Goal: Task Accomplishment & Management: Use online tool/utility

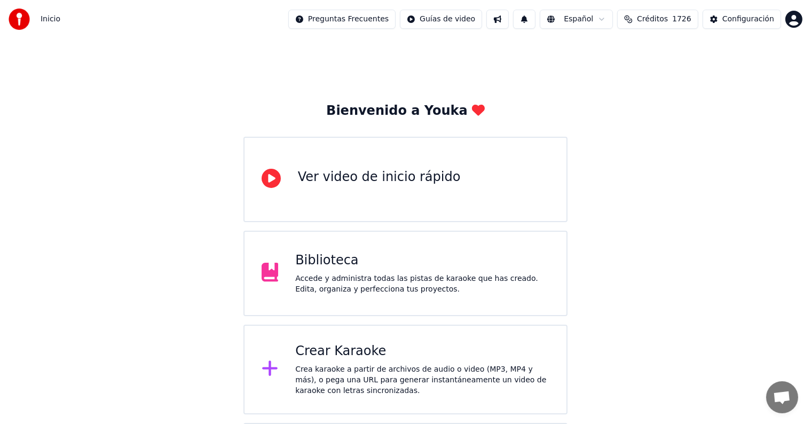
click at [345, 350] on div "Crear Karaoke" at bounding box center [422, 351] width 254 height 17
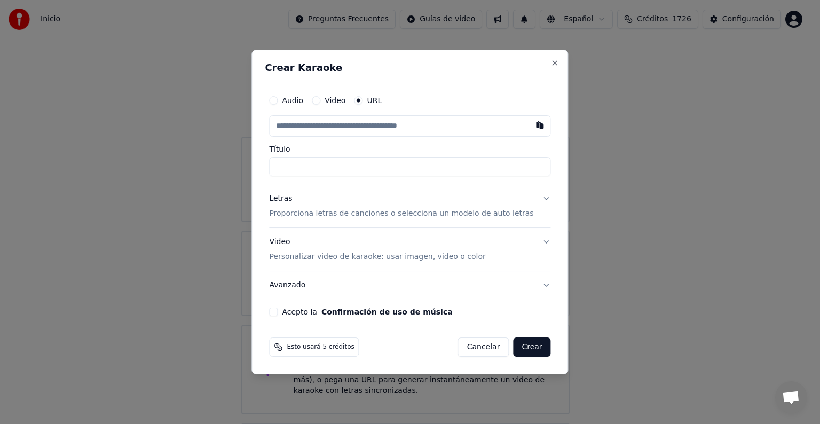
type input "**********"
click at [314, 210] on p "Proporciona letras de canciones o selecciona un modelo de auto letras" at bounding box center [401, 213] width 264 height 11
type input "**********"
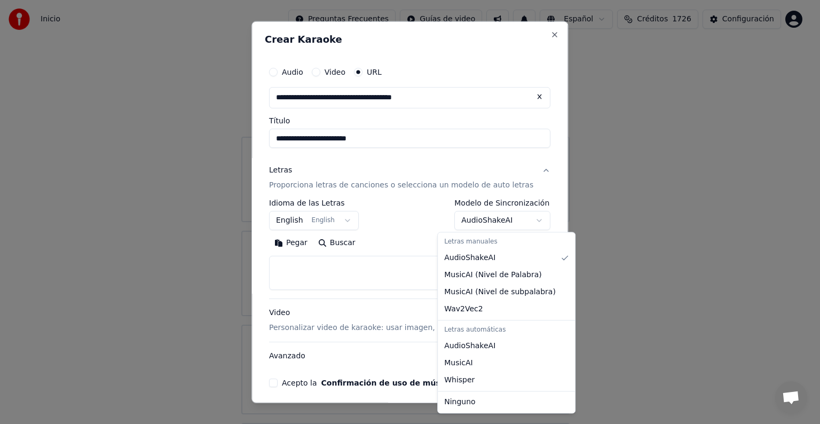
click at [500, 217] on body "**********" at bounding box center [405, 261] width 811 height 523
select select "**********"
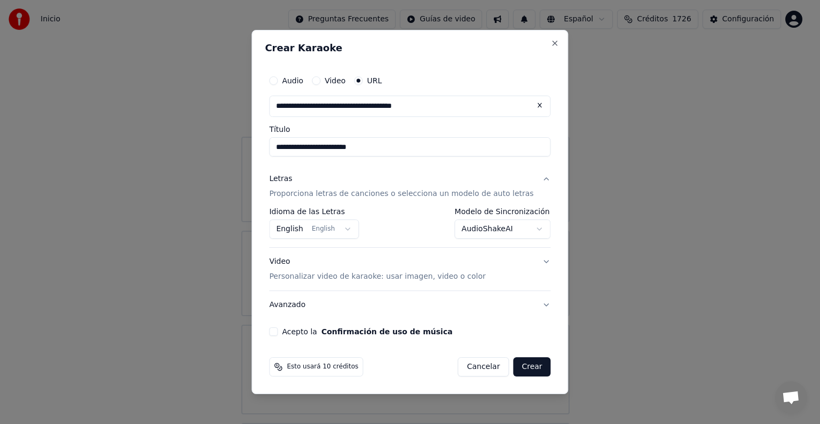
click at [346, 230] on button "English English" at bounding box center [314, 228] width 90 height 19
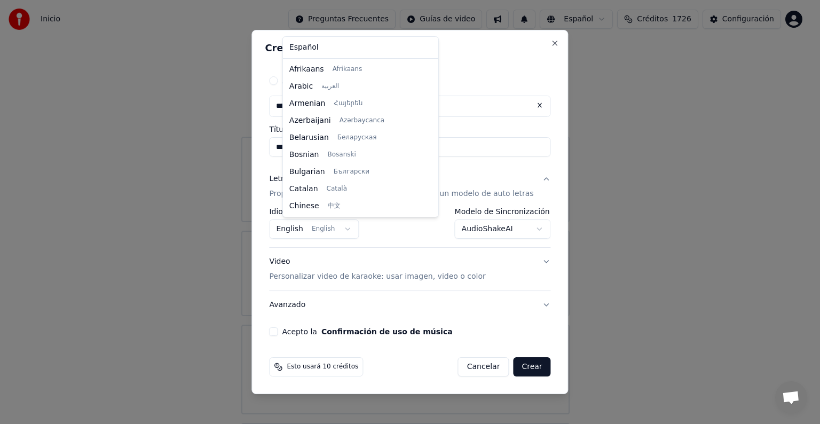
scroll to position [85, 0]
select select "**"
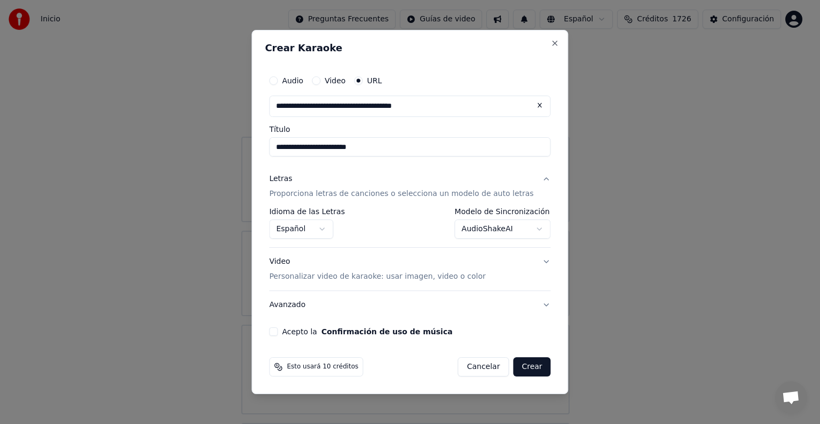
click at [278, 332] on button "Acepto la Confirmación de uso de música" at bounding box center [273, 331] width 9 height 9
click at [521, 367] on button "Crear" at bounding box center [531, 366] width 37 height 19
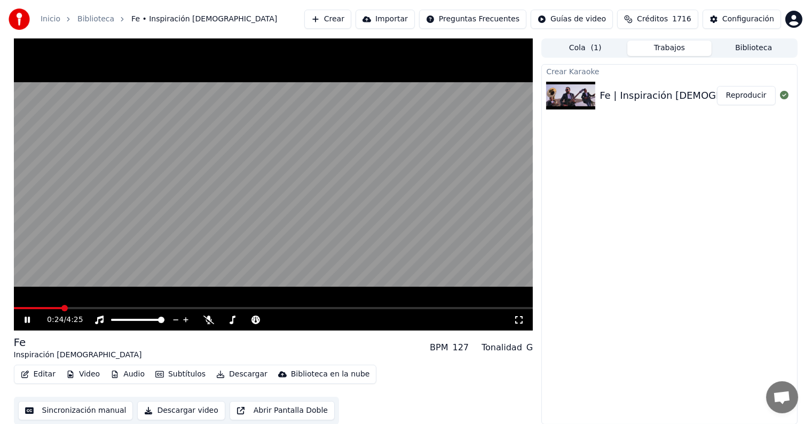
click at [747, 91] on button "Reproducir" at bounding box center [746, 95] width 59 height 19
click at [453, 113] on video at bounding box center [273, 184] width 519 height 292
click at [761, 104] on button "Reproducir" at bounding box center [746, 95] width 59 height 19
click at [97, 372] on button "Video" at bounding box center [83, 374] width 42 height 15
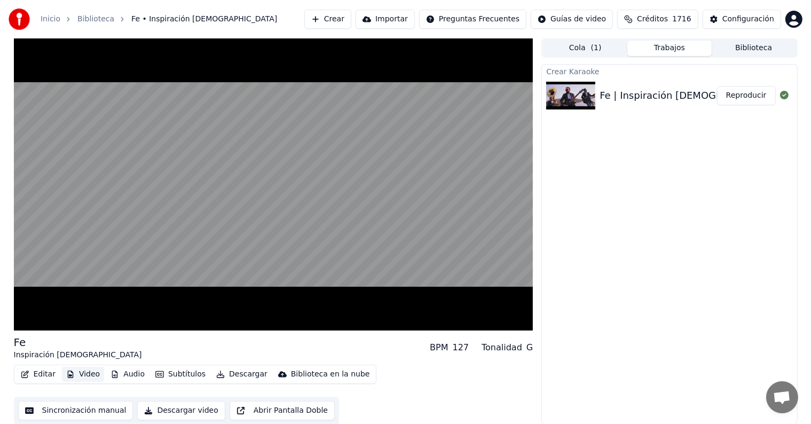
click at [86, 376] on button "Video" at bounding box center [83, 374] width 42 height 15
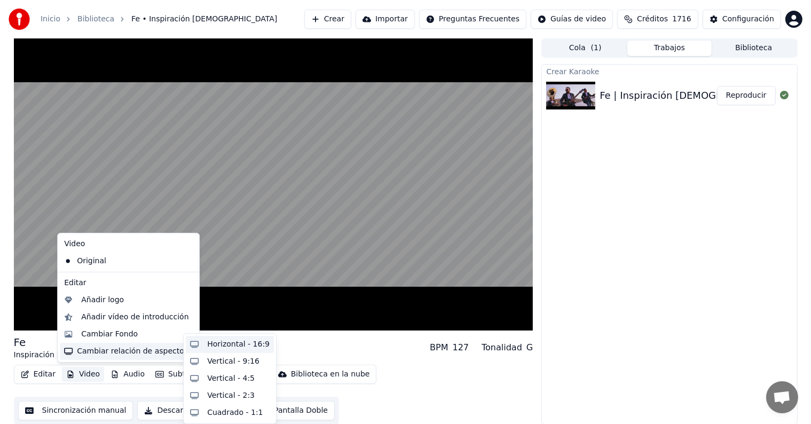
click at [228, 346] on div "Horizontal - 16:9" at bounding box center [238, 344] width 62 height 11
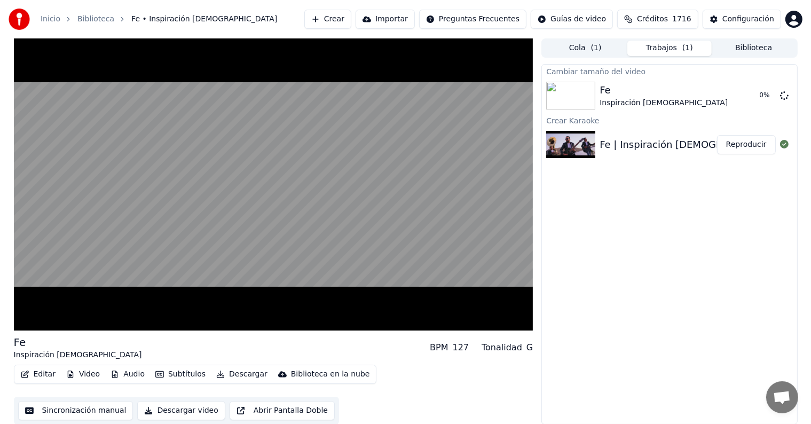
click at [162, 373] on button "Subtítulos" at bounding box center [180, 374] width 59 height 15
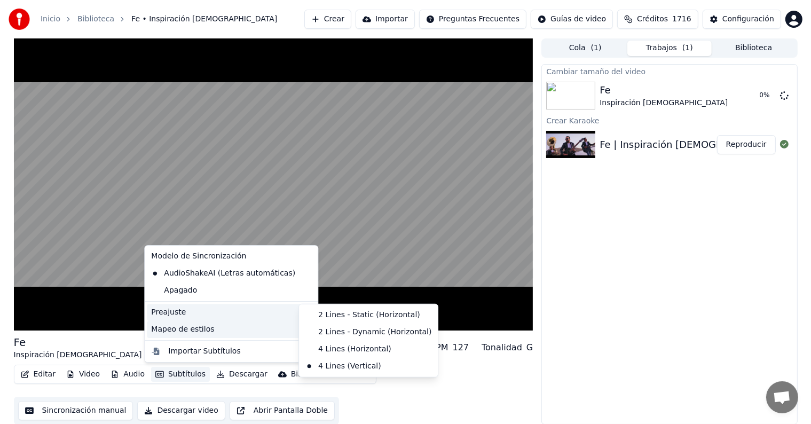
click at [281, 333] on div "Mapeo de estilos" at bounding box center [231, 329] width 169 height 17
drag, startPoint x: 332, startPoint y: 341, endPoint x: 346, endPoint y: 332, distance: 17.0
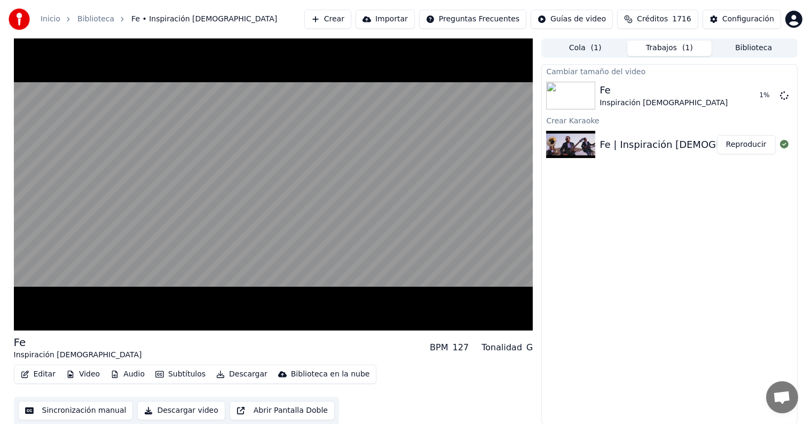
click at [347, 331] on div "Fe Inspiración [DEMOGRAPHIC_DATA] BPM 127 Tonalidad G Editar Video Audio Subtít…" at bounding box center [273, 231] width 519 height 386
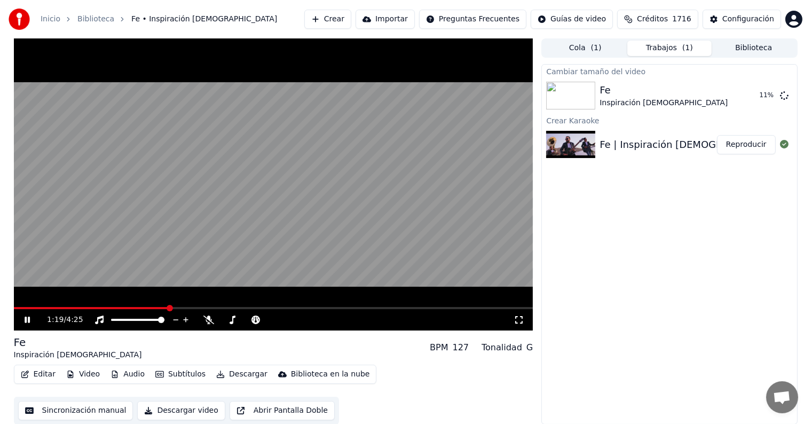
click at [26, 320] on icon at bounding box center [27, 320] width 5 height 6
click at [752, 100] on button "Reproducir" at bounding box center [746, 95] width 59 height 19
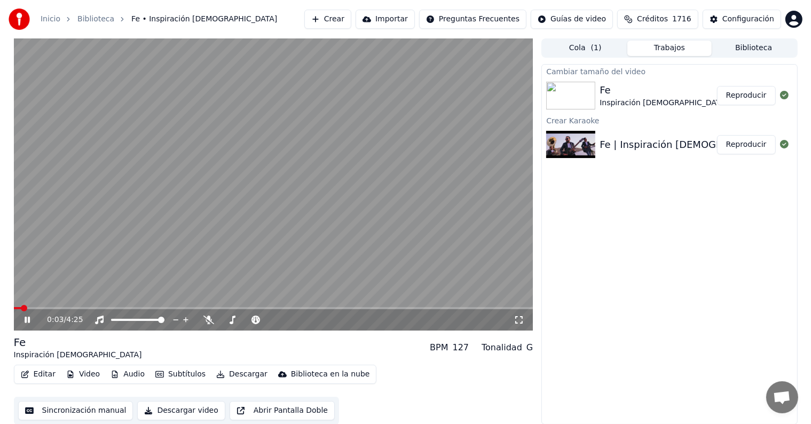
click at [216, 322] on div "0:03 / 4:25" at bounding box center [280, 319] width 467 height 11
click at [207, 321] on icon at bounding box center [208, 320] width 11 height 9
click at [14, 310] on span at bounding box center [17, 308] width 6 height 6
click at [27, 321] on icon at bounding box center [34, 320] width 25 height 9
click at [133, 375] on button "Audio" at bounding box center [127, 374] width 43 height 15
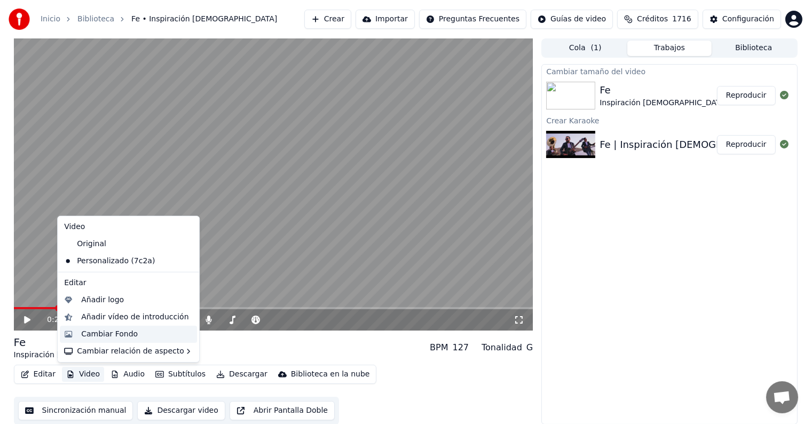
click at [149, 335] on div "Cambiar Fondo" at bounding box center [137, 334] width 112 height 11
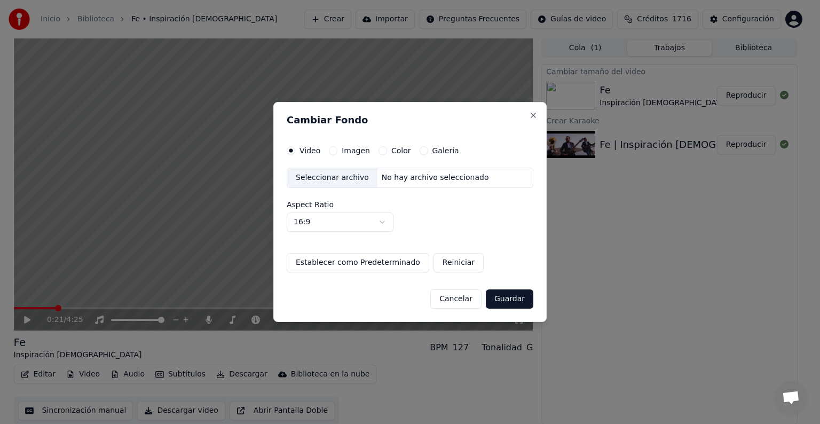
click at [379, 152] on button "Color" at bounding box center [383, 150] width 9 height 9
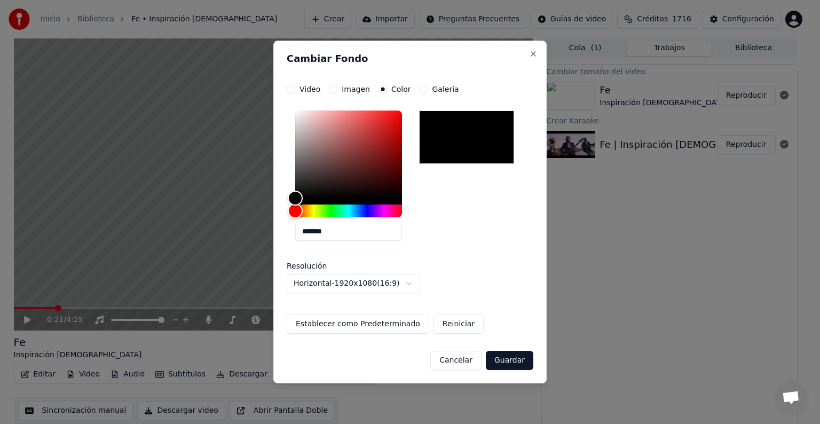
click at [435, 91] on label "Galería" at bounding box center [445, 88] width 27 height 7
click at [428, 91] on button "Galería" at bounding box center [424, 89] width 9 height 9
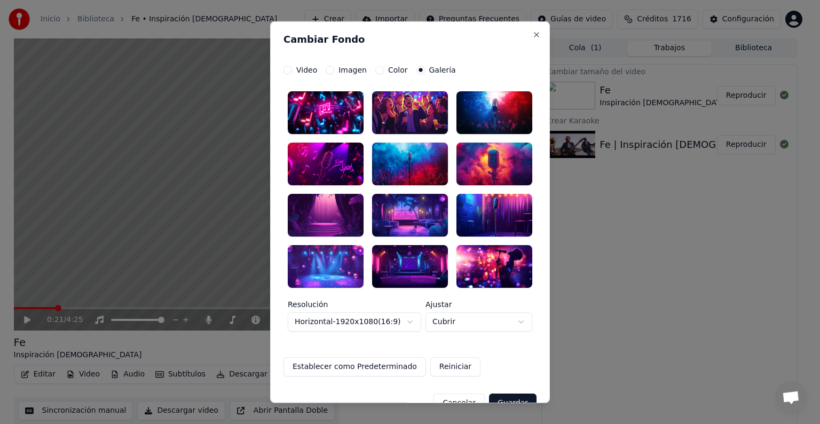
click at [498, 169] on div at bounding box center [494, 164] width 76 height 43
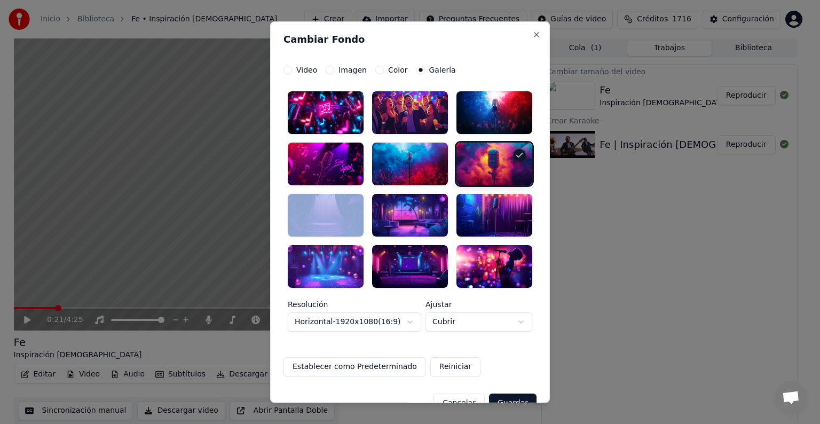
click at [498, 169] on div at bounding box center [494, 164] width 76 height 43
click at [509, 397] on button "Guardar" at bounding box center [513, 402] width 48 height 19
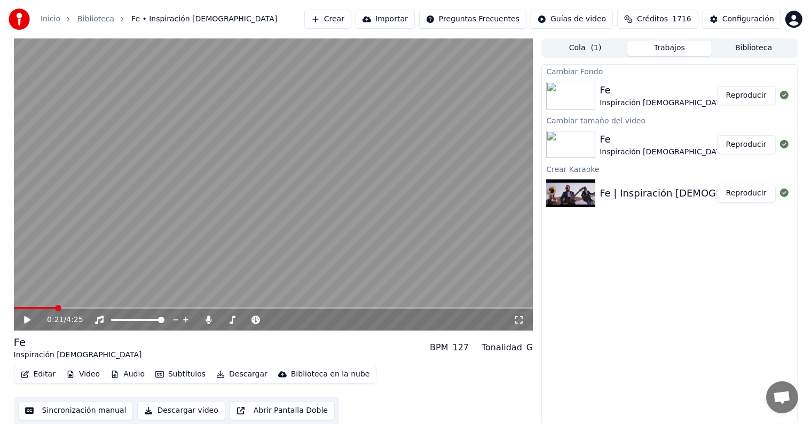
click at [733, 92] on button "Reproducir" at bounding box center [746, 95] width 59 height 19
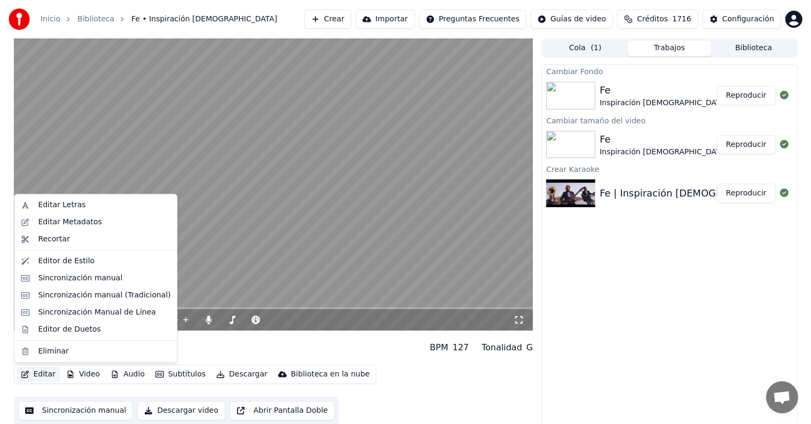
click at [44, 380] on button "Editar" at bounding box center [38, 374] width 43 height 15
click at [114, 293] on div "Sincronización manual (Tradicional)" at bounding box center [104, 295] width 132 height 11
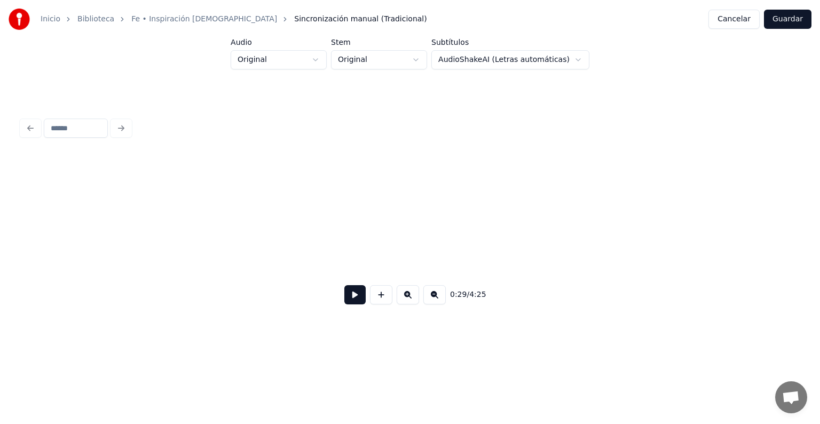
scroll to position [0, 3199]
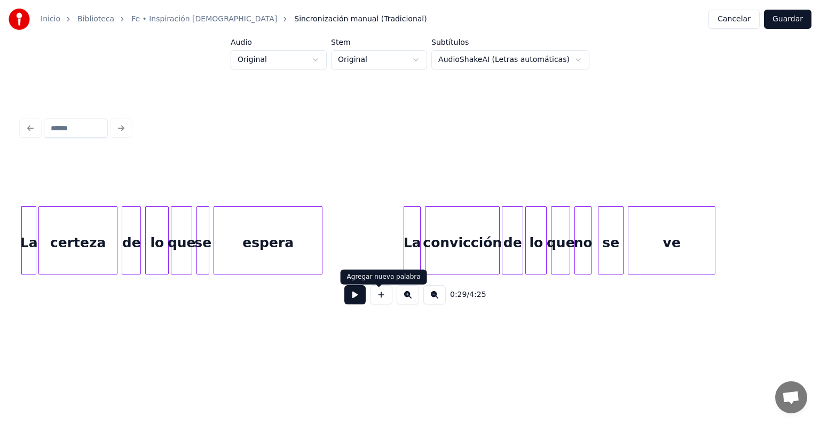
click at [348, 302] on button at bounding box center [354, 294] width 21 height 19
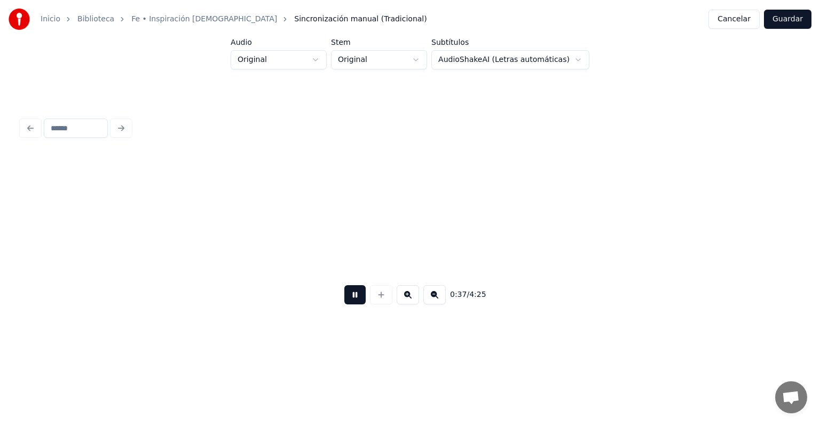
scroll to position [0, 3976]
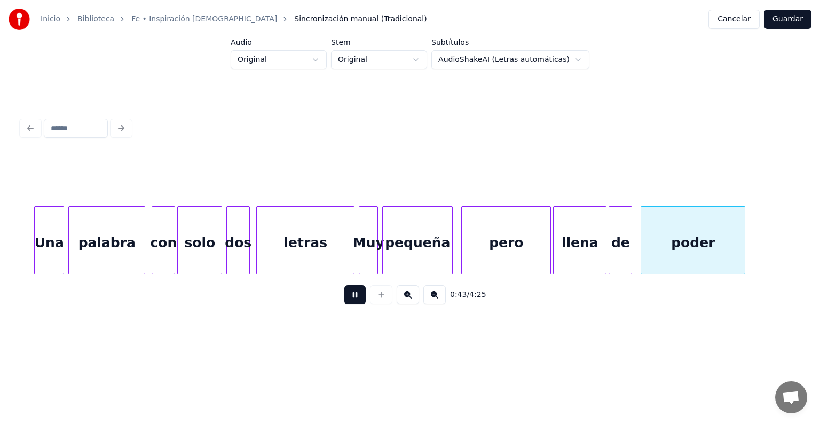
click at [745, 229] on div at bounding box center [743, 240] width 3 height 67
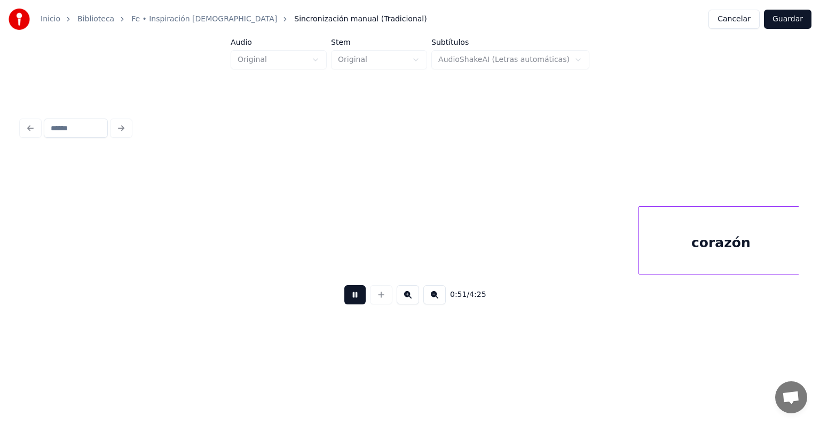
scroll to position [0, 5531]
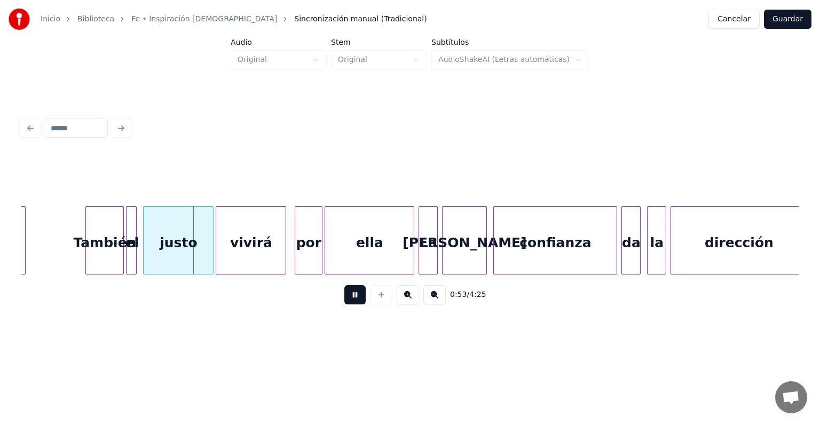
click at [412, 304] on button at bounding box center [408, 294] width 22 height 19
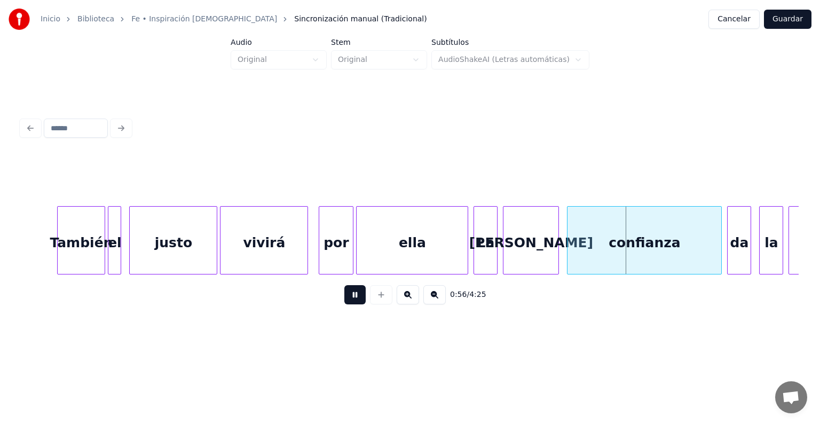
click at [351, 301] on button at bounding box center [354, 294] width 21 height 19
click at [399, 242] on div "ella" at bounding box center [412, 243] width 111 height 73
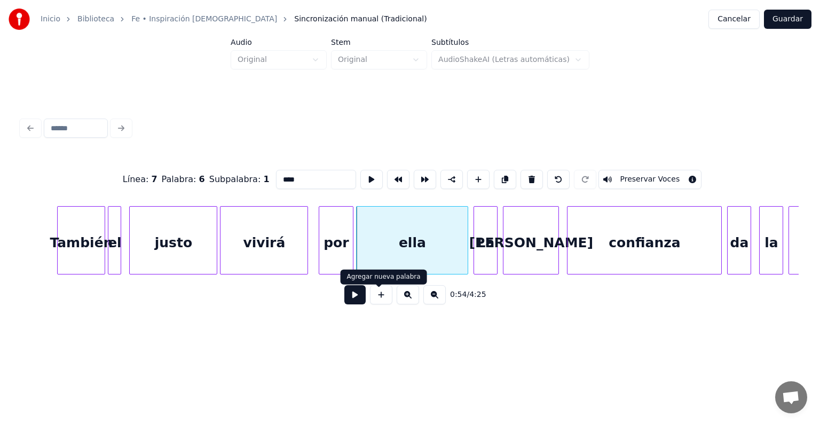
click at [354, 304] on button at bounding box center [354, 294] width 21 height 19
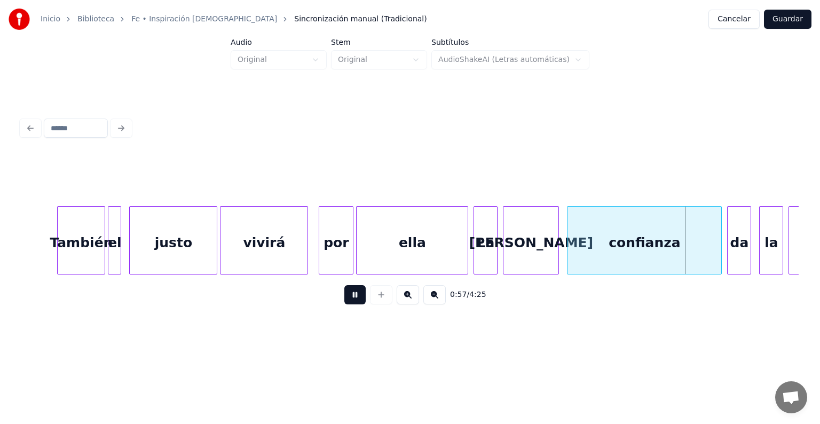
click at [354, 304] on button at bounding box center [354, 294] width 21 height 19
click at [382, 249] on div "ella" at bounding box center [412, 243] width 111 height 73
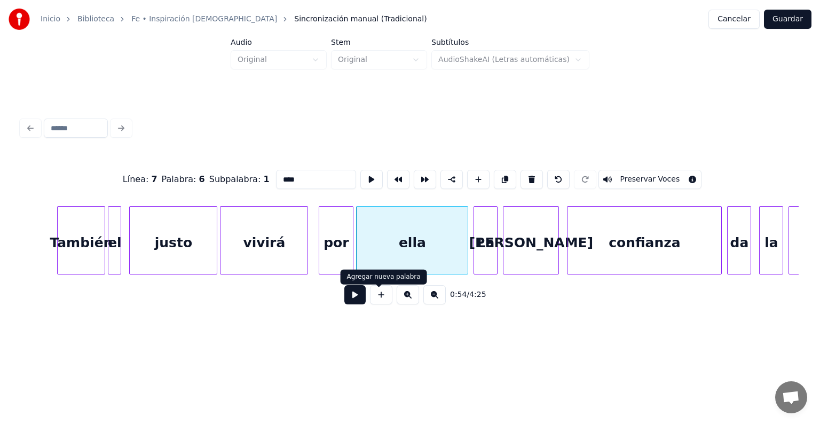
click at [353, 302] on button at bounding box center [354, 294] width 21 height 19
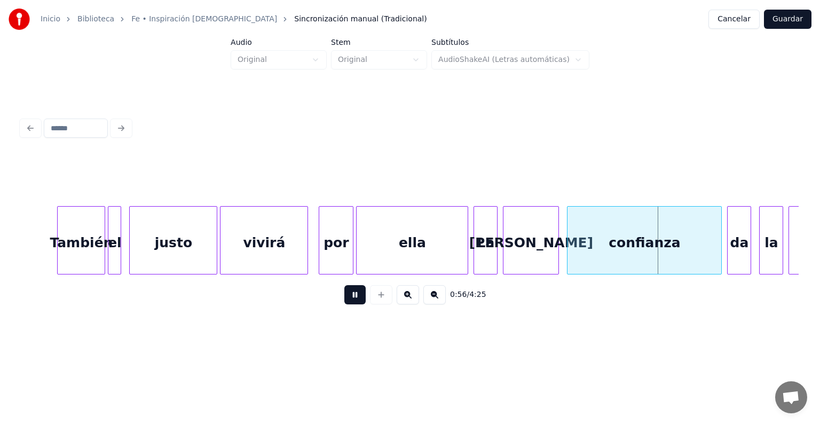
click at [353, 302] on button at bounding box center [354, 294] width 21 height 19
click at [14, 238] on div "Inicio Biblioteca Fe • Inspiración [DEMOGRAPHIC_DATA] Sincronización manual (Tr…" at bounding box center [410, 170] width 820 height 341
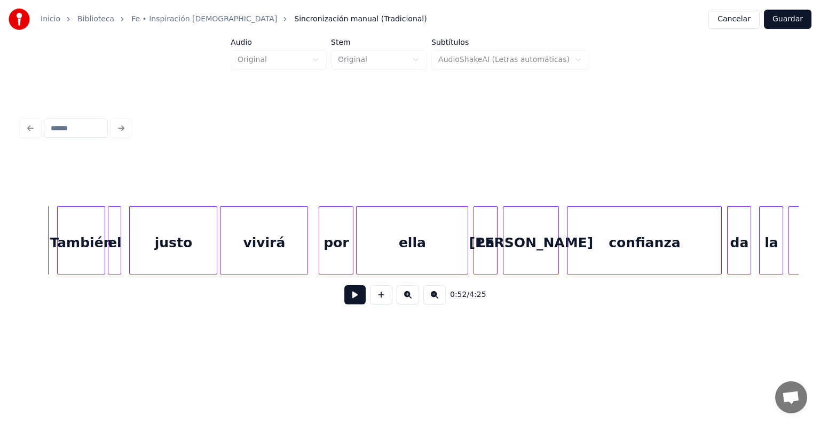
click at [344, 298] on button at bounding box center [354, 294] width 21 height 19
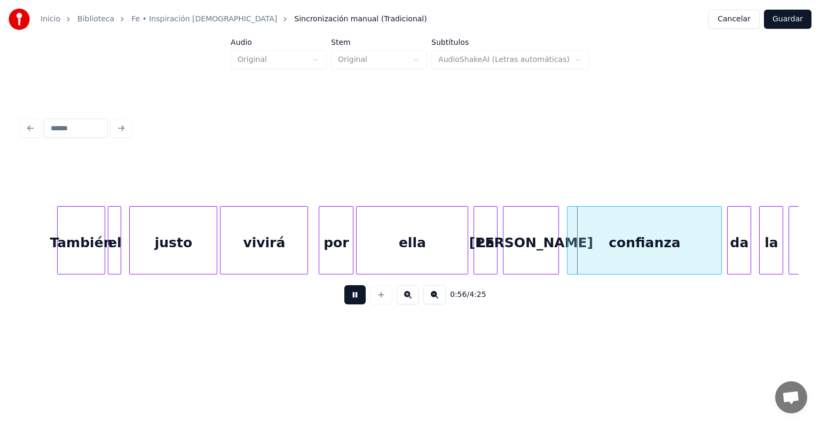
click at [344, 298] on button at bounding box center [354, 294] width 21 height 19
click at [527, 233] on div "[PERSON_NAME]" at bounding box center [530, 243] width 55 height 73
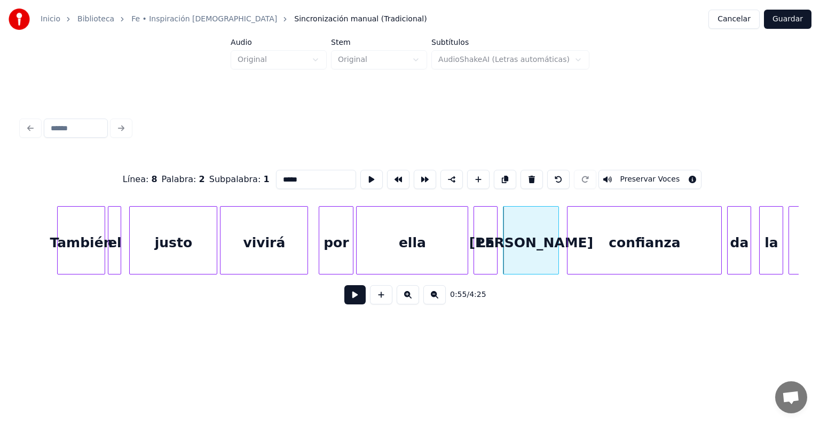
click at [283, 177] on input "*****" at bounding box center [316, 179] width 80 height 19
type input "*****"
click at [344, 297] on button at bounding box center [354, 294] width 21 height 19
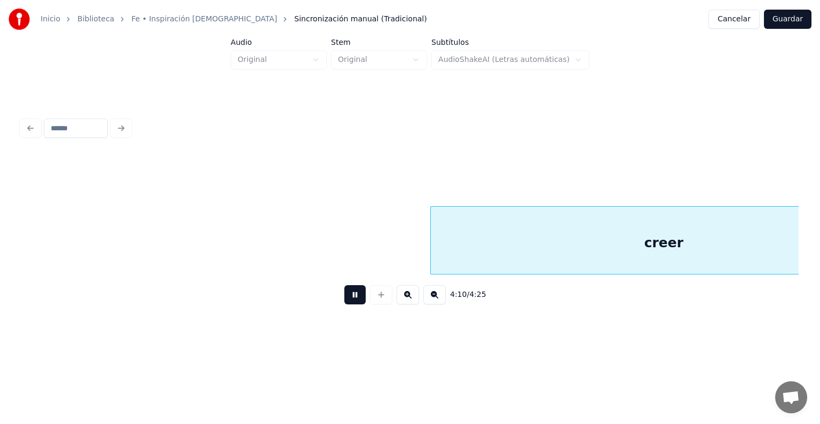
scroll to position [0, 33422]
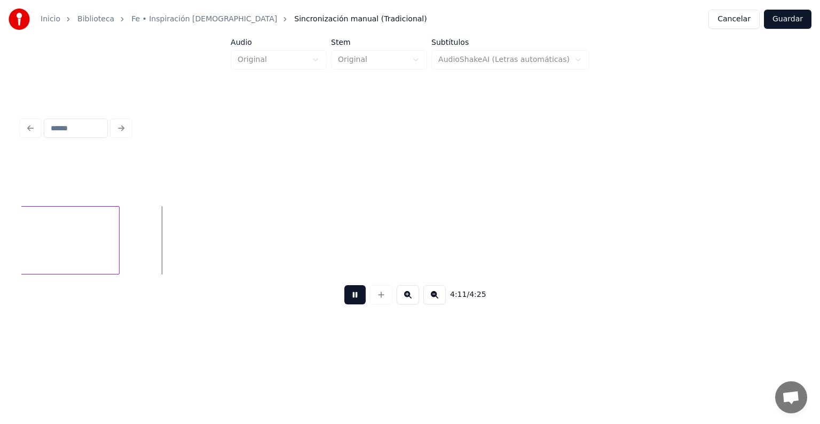
click at [354, 295] on button at bounding box center [354, 294] width 21 height 19
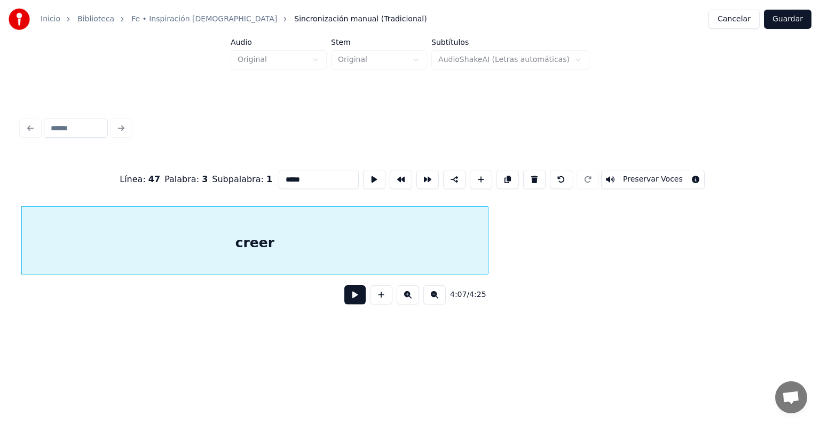
click at [301, 174] on input "*****" at bounding box center [319, 179] width 80 height 19
type input "******"
click at [794, 15] on button "Guardar" at bounding box center [788, 19] width 48 height 19
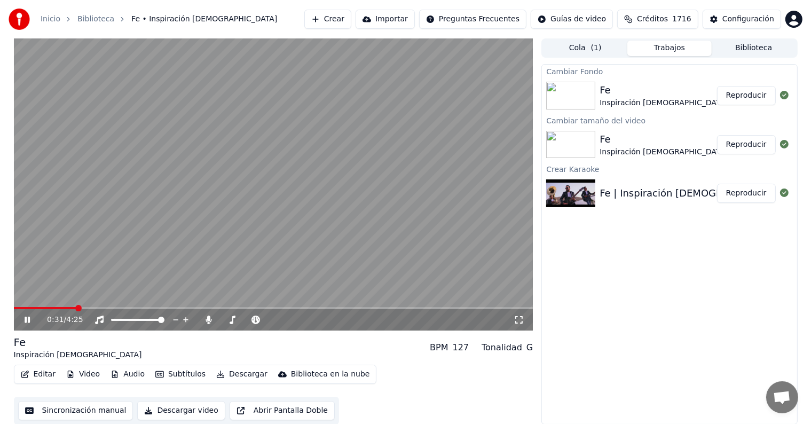
click at [27, 318] on icon at bounding box center [34, 320] width 25 height 9
click at [41, 378] on button "Editar" at bounding box center [38, 374] width 43 height 15
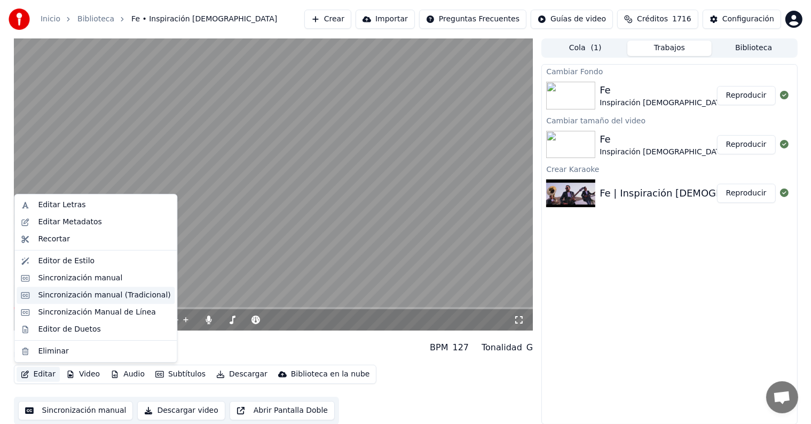
click at [101, 296] on div "Sincronización manual (Tradicional)" at bounding box center [104, 295] width 132 height 11
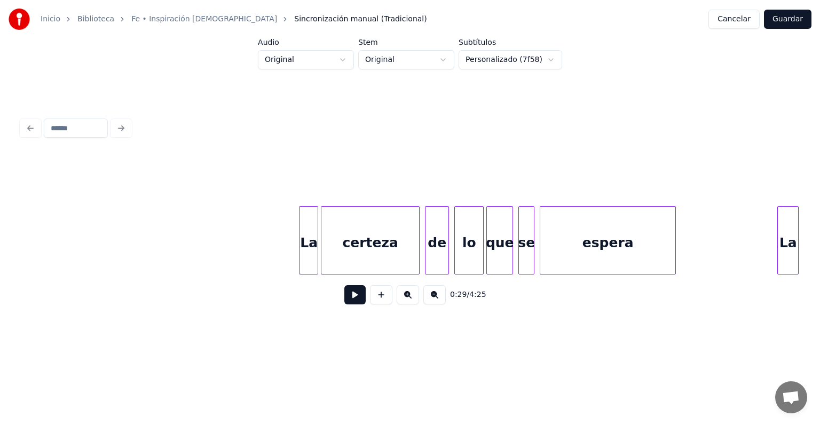
scroll to position [0, 3678]
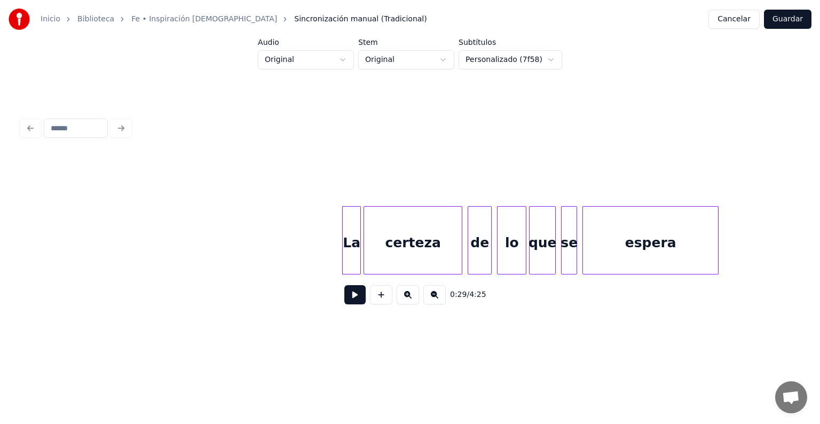
click at [356, 237] on div "La" at bounding box center [352, 243] width 18 height 73
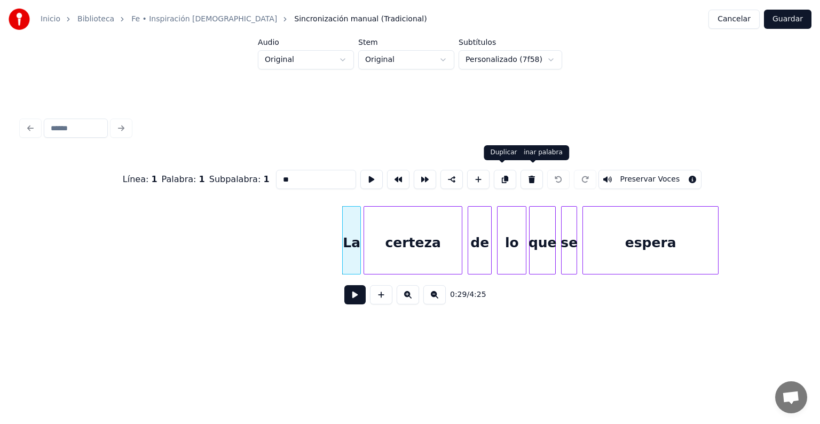
click at [509, 174] on button at bounding box center [505, 179] width 22 height 19
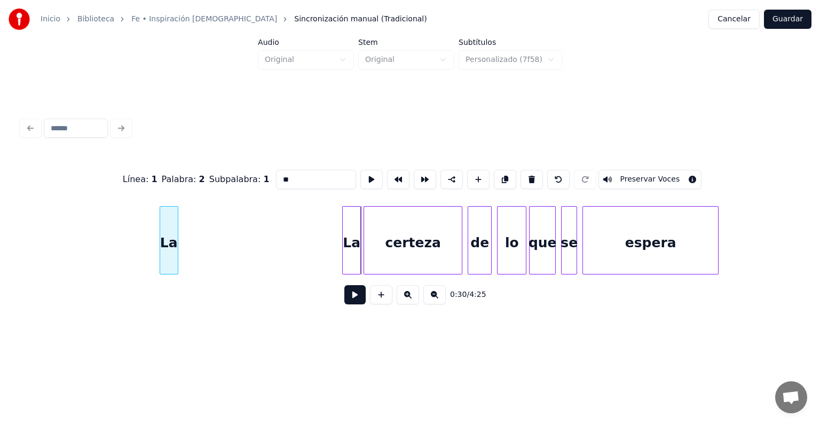
click at [171, 226] on div "La" at bounding box center [169, 243] width 18 height 73
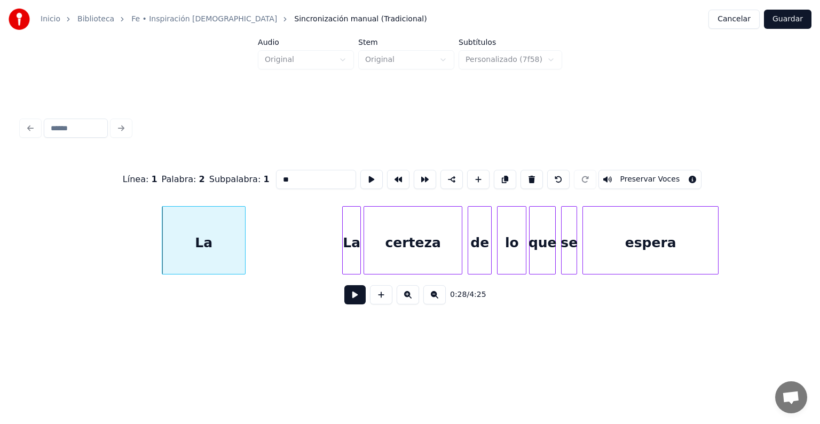
click at [245, 235] on div at bounding box center [243, 240] width 3 height 67
click at [202, 234] on div "La" at bounding box center [205, 243] width 87 height 73
drag, startPoint x: 275, startPoint y: 177, endPoint x: 164, endPoint y: 168, distance: 110.9
click at [164, 168] on div "Línea : 1 Palabra : 2 Subpalabra : 1 ** Preservar Voces" at bounding box center [409, 179] width 777 height 53
click at [200, 207] on div "L" at bounding box center [205, 243] width 87 height 73
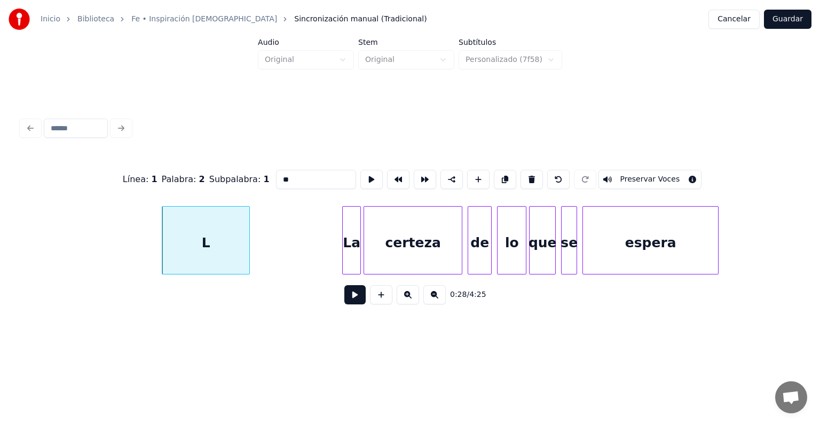
click at [211, 235] on div "L" at bounding box center [205, 243] width 87 height 73
drag, startPoint x: 272, startPoint y: 179, endPoint x: 228, endPoint y: 173, distance: 44.2
click at [228, 173] on div "Línea : 1 Palabra : 2 Subpalabra : 1 ** Preservar Voces" at bounding box center [409, 179] width 777 height 53
type input "**"
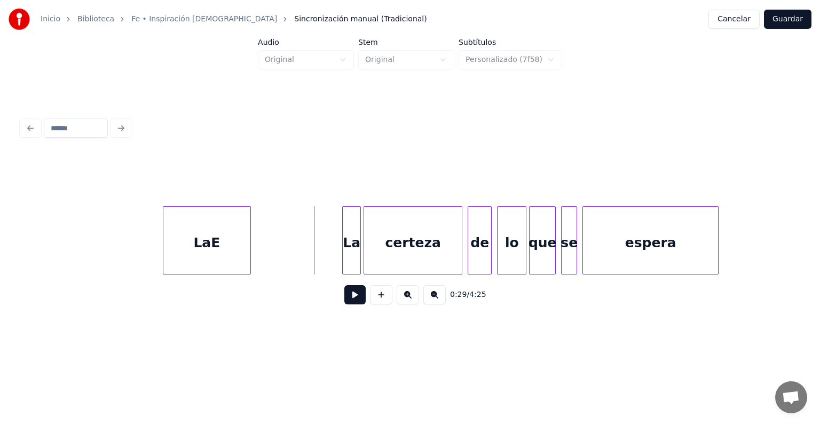
click at [782, 25] on button "Guardar" at bounding box center [788, 19] width 48 height 19
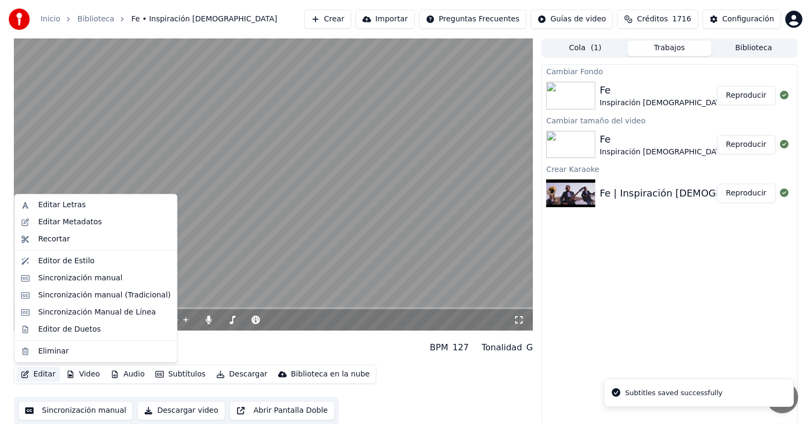
click at [52, 379] on button "Editar" at bounding box center [38, 374] width 43 height 15
click at [104, 297] on div "Sincronización manual (Tradicional)" at bounding box center [104, 295] width 132 height 11
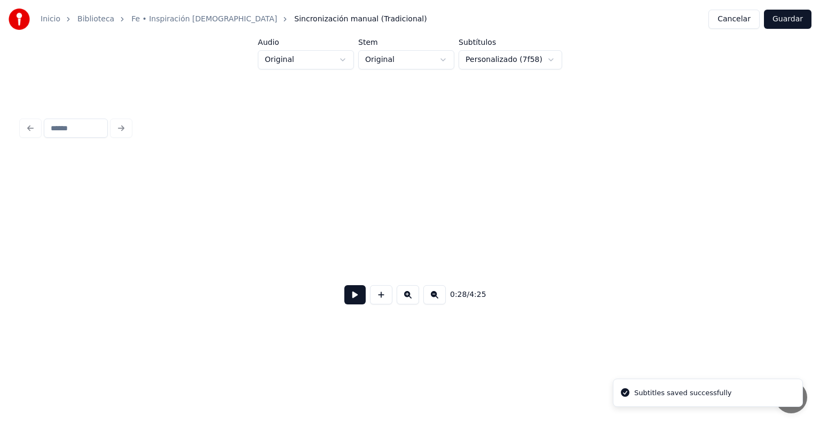
scroll to position [0, 3819]
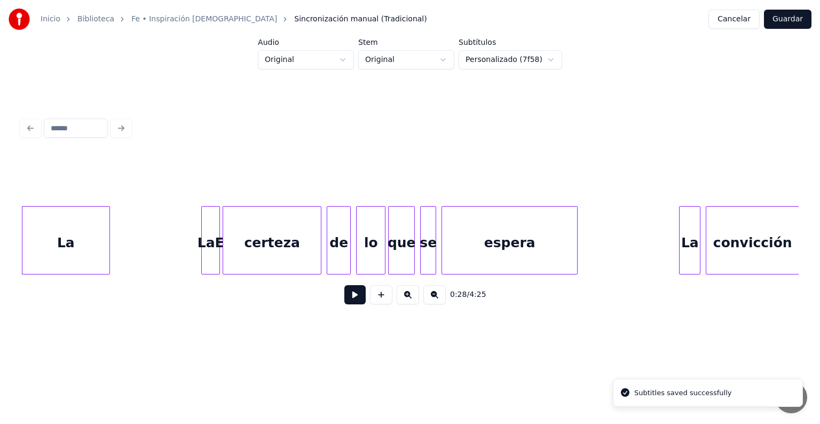
click at [73, 240] on div "La" at bounding box center [65, 243] width 87 height 73
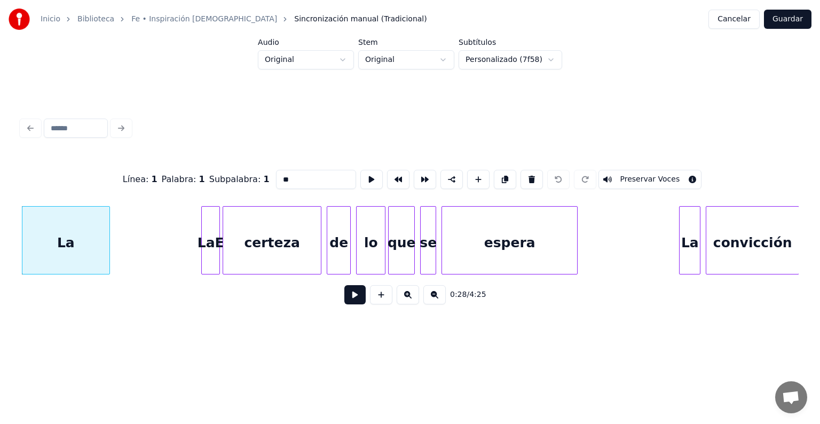
click at [276, 177] on input "**" at bounding box center [316, 179] width 80 height 19
type input "*"
type input "**"
click at [344, 304] on button at bounding box center [354, 294] width 21 height 19
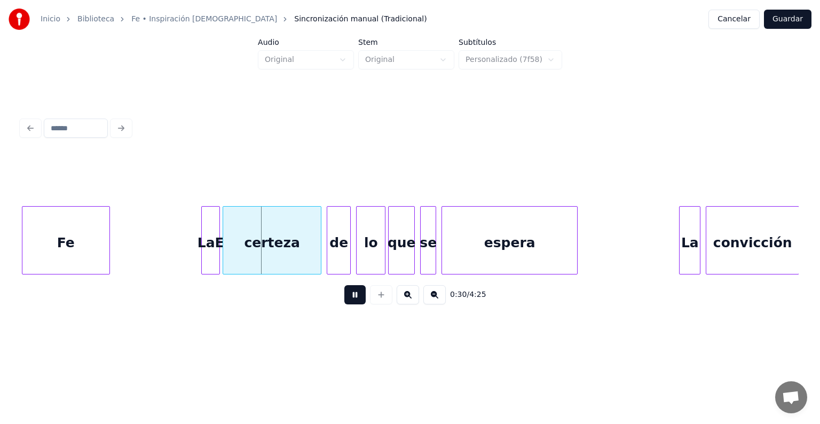
click at [344, 299] on button at bounding box center [354, 294] width 21 height 19
click at [210, 237] on div "LaE" at bounding box center [211, 243] width 18 height 73
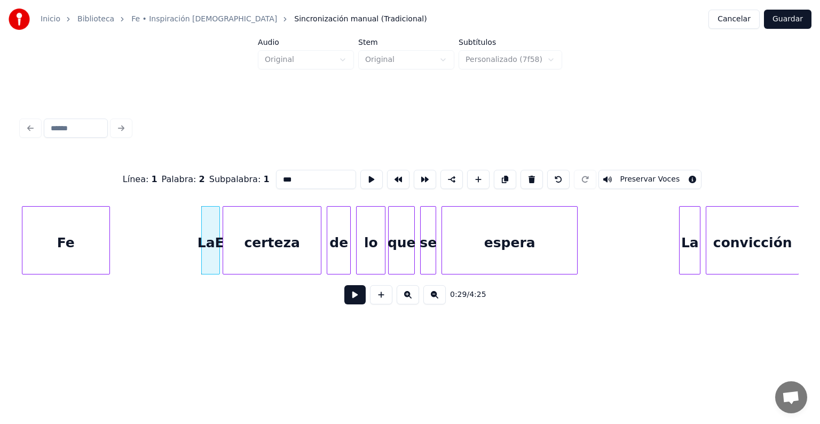
click at [286, 180] on input "***" at bounding box center [316, 179] width 80 height 19
type input "*"
type input "**"
click at [790, 28] on button "Guardar" at bounding box center [788, 19] width 48 height 19
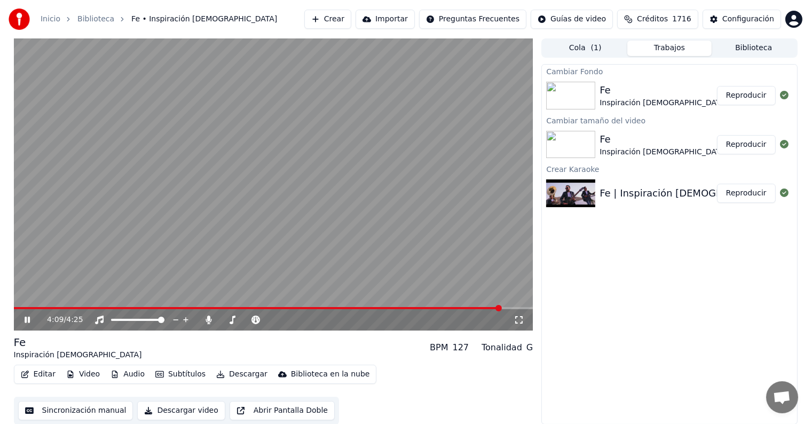
click at [25, 324] on icon at bounding box center [34, 320] width 25 height 9
click at [237, 376] on button "Descargar" at bounding box center [242, 374] width 60 height 15
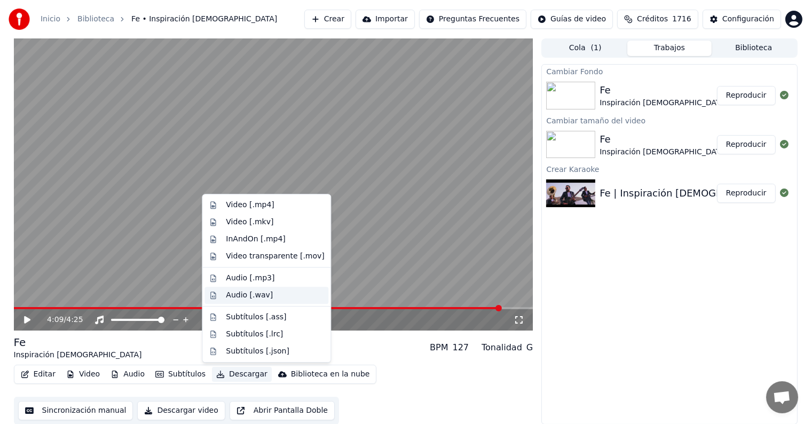
click at [271, 300] on div "Audio [.wav]" at bounding box center [275, 295] width 98 height 11
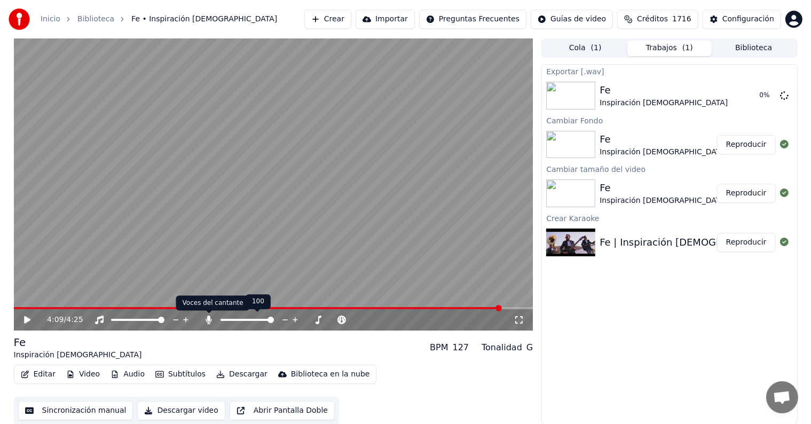
click at [207, 320] on icon at bounding box center [208, 320] width 11 height 9
click at [248, 374] on button "Descargar" at bounding box center [242, 374] width 60 height 15
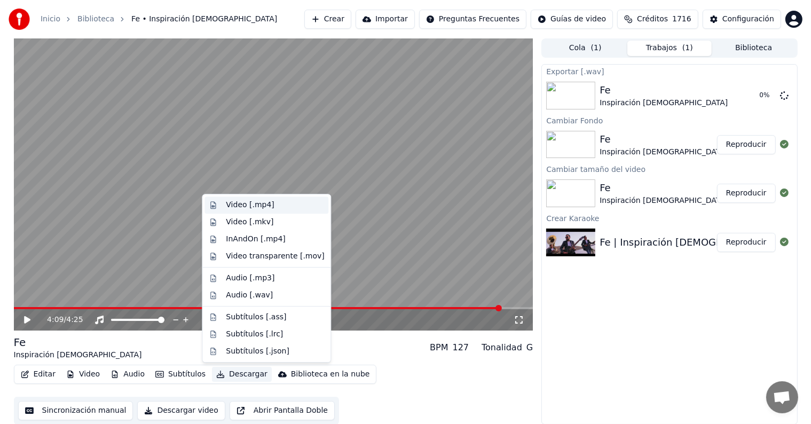
click at [280, 209] on div "Video [.mp4]" at bounding box center [275, 205] width 98 height 11
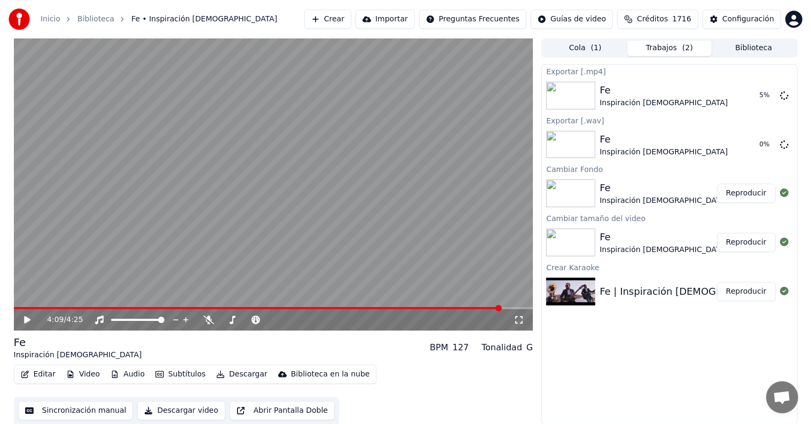
click at [334, 22] on button "Crear" at bounding box center [327, 19] width 47 height 19
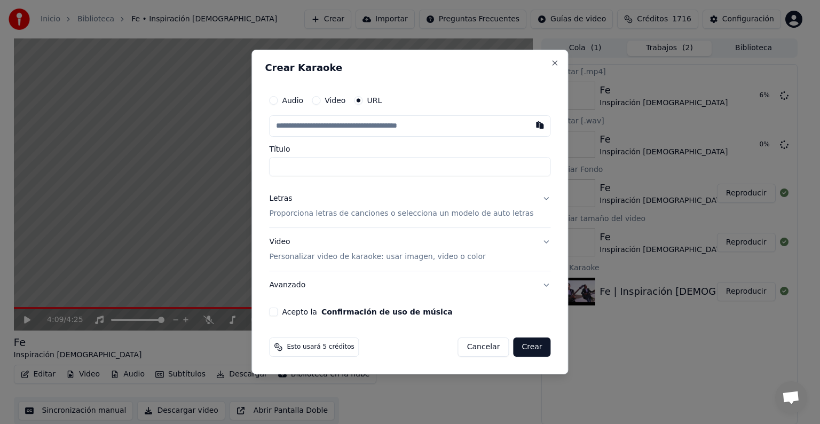
type input "**********"
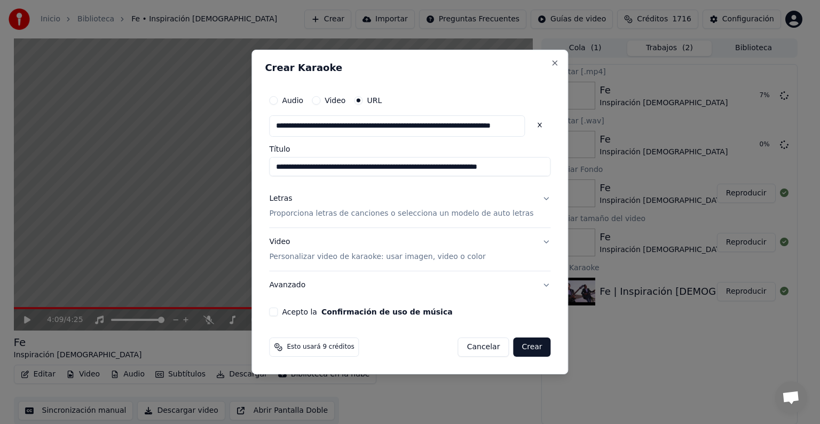
type input "**********"
click at [292, 196] on div "Letras" at bounding box center [280, 198] width 23 height 11
type input "**********"
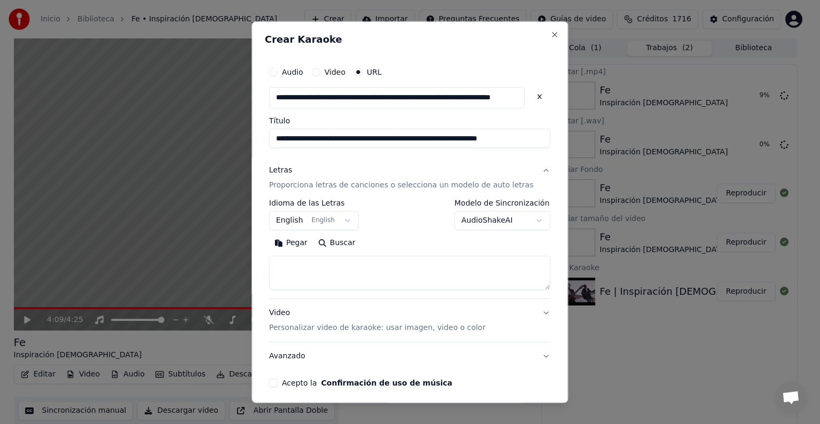
drag, startPoint x: 285, startPoint y: 139, endPoint x: 434, endPoint y: 145, distance: 149.1
click at [434, 145] on input "**********" at bounding box center [409, 138] width 281 height 19
click at [320, 219] on button "English English" at bounding box center [314, 220] width 90 height 19
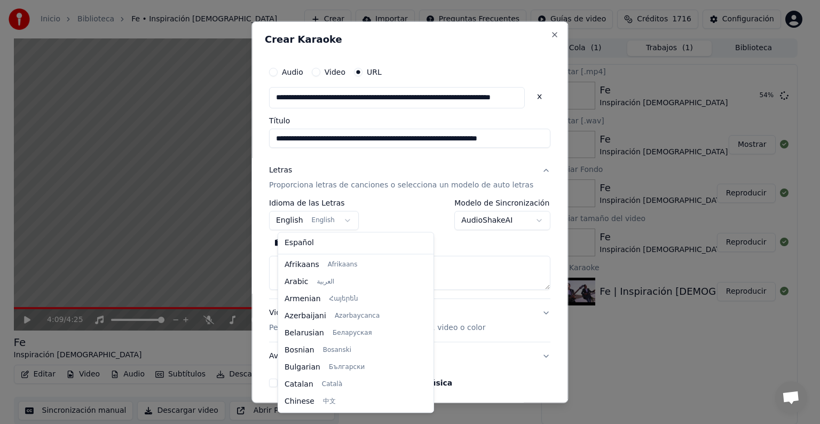
scroll to position [85, 0]
select select "**"
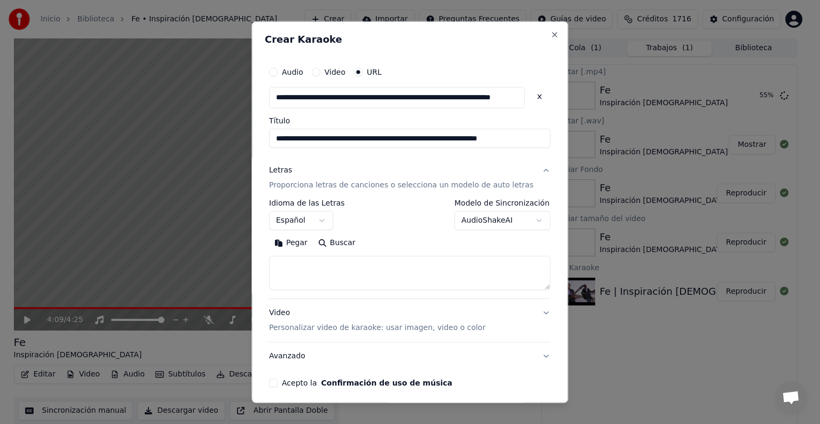
click at [455, 218] on button "AudioShakeAI" at bounding box center [503, 220] width 96 height 19
drag, startPoint x: 455, startPoint y: 218, endPoint x: 323, endPoint y: 273, distance: 143.6
click at [455, 218] on body "**********" at bounding box center [405, 212] width 811 height 424
click at [279, 265] on textarea at bounding box center [409, 273] width 281 height 34
paste textarea "**********"
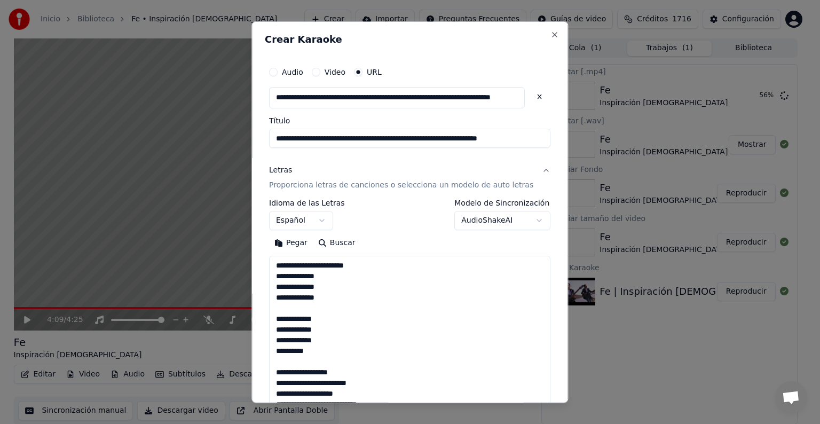
scroll to position [2062, 0]
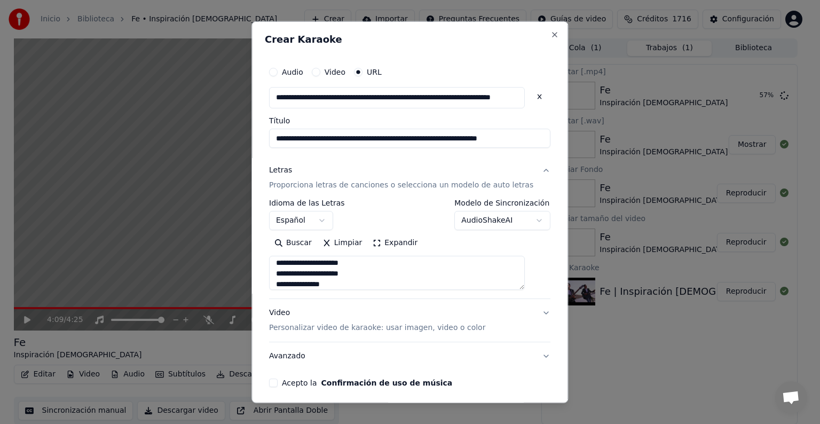
type textarea "**********"
click at [278, 385] on button "Acepto la Confirmación de uso de música" at bounding box center [273, 383] width 9 height 9
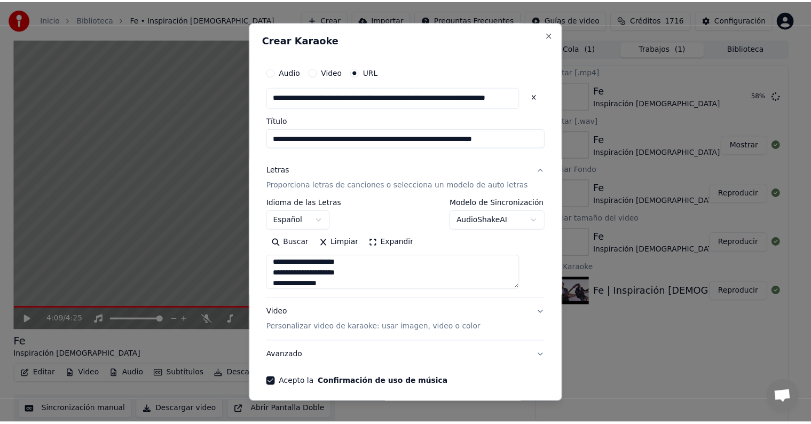
scroll to position [42, 0]
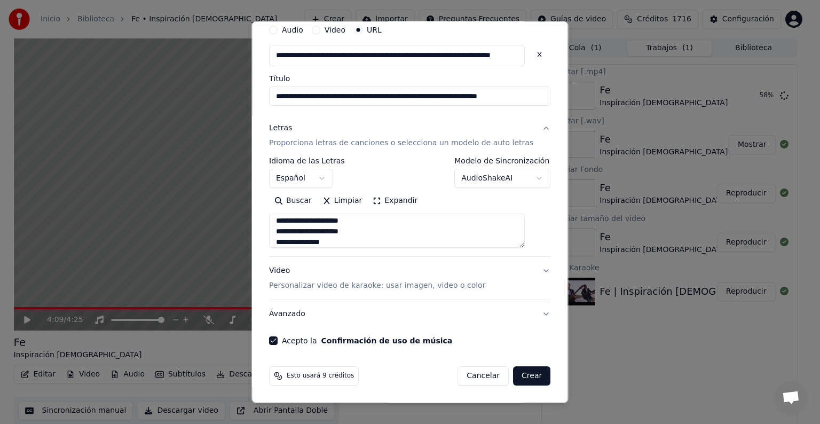
click at [521, 378] on button "Crear" at bounding box center [531, 375] width 37 height 19
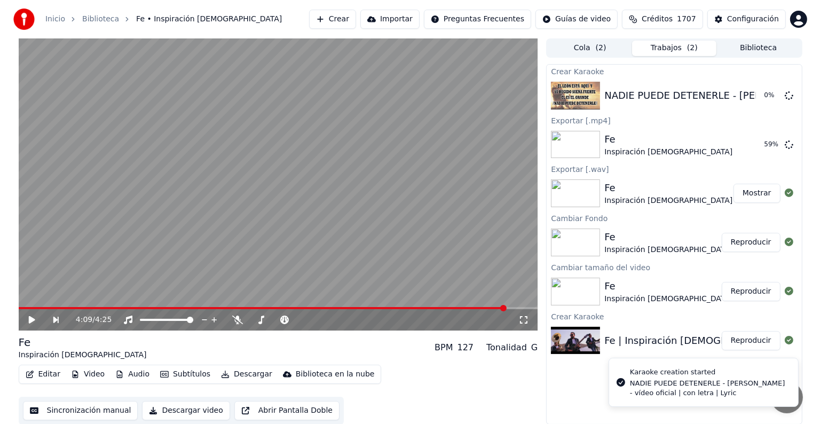
scroll to position [0, 0]
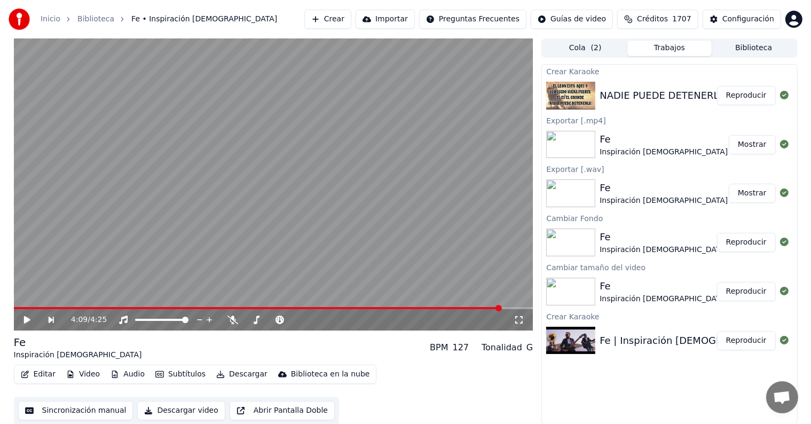
click at [764, 100] on button "Reproducir" at bounding box center [746, 95] width 59 height 19
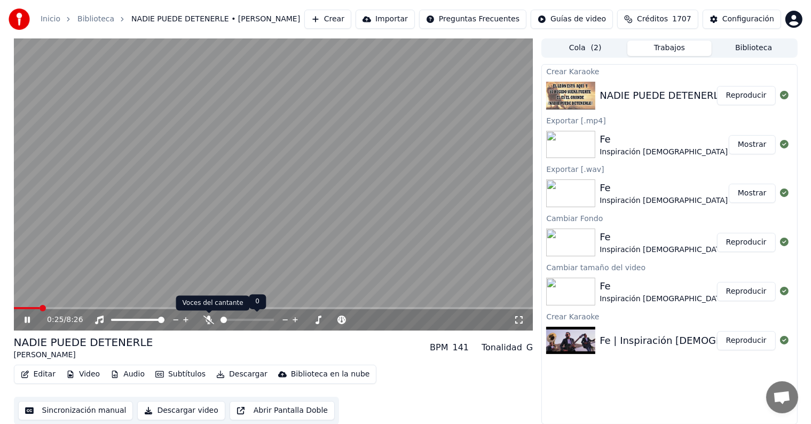
click at [209, 318] on icon at bounding box center [208, 320] width 11 height 9
click at [91, 383] on div "Editar Video Audio Subtítulos Descargar Biblioteca en la nube" at bounding box center [195, 374] width 363 height 19
click at [91, 372] on button "Video" at bounding box center [83, 374] width 42 height 15
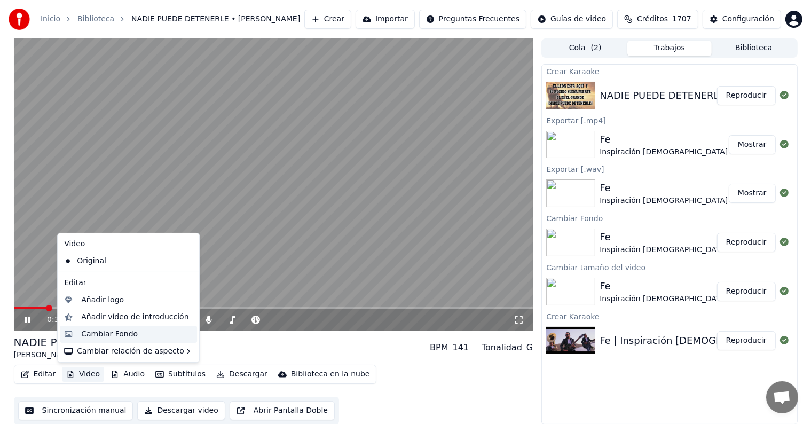
click at [153, 333] on div "Cambiar Fondo" at bounding box center [137, 334] width 112 height 11
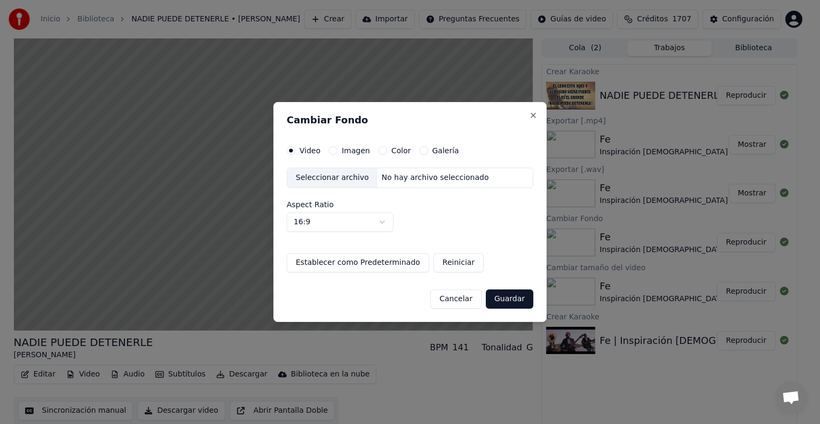
click at [421, 150] on button "Galería" at bounding box center [424, 150] width 9 height 9
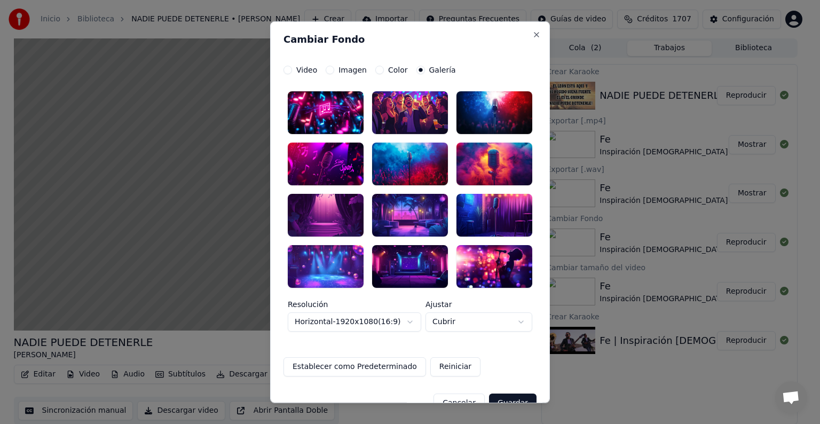
click at [425, 164] on div at bounding box center [410, 164] width 76 height 43
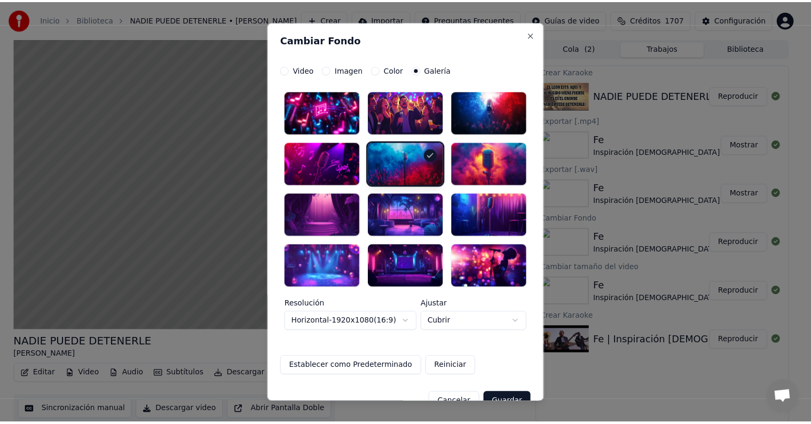
scroll to position [23, 0]
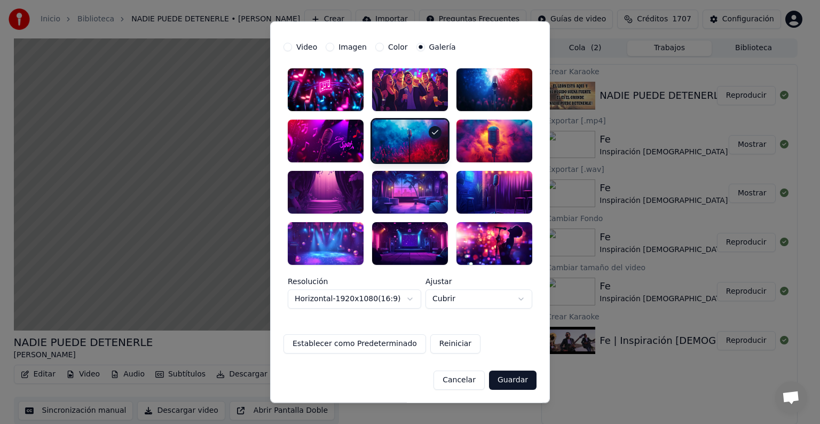
click at [508, 383] on button "Guardar" at bounding box center [513, 379] width 48 height 19
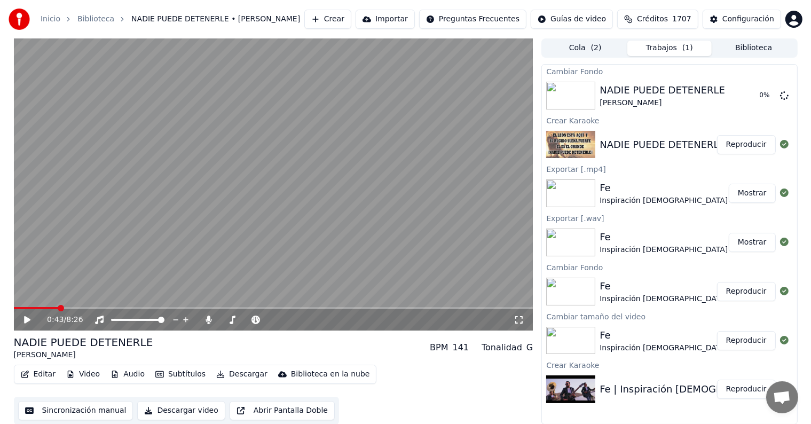
scroll to position [1, 0]
click at [759, 95] on button "Reproducir" at bounding box center [746, 94] width 59 height 19
click at [168, 369] on button "Subtítulos" at bounding box center [180, 373] width 59 height 15
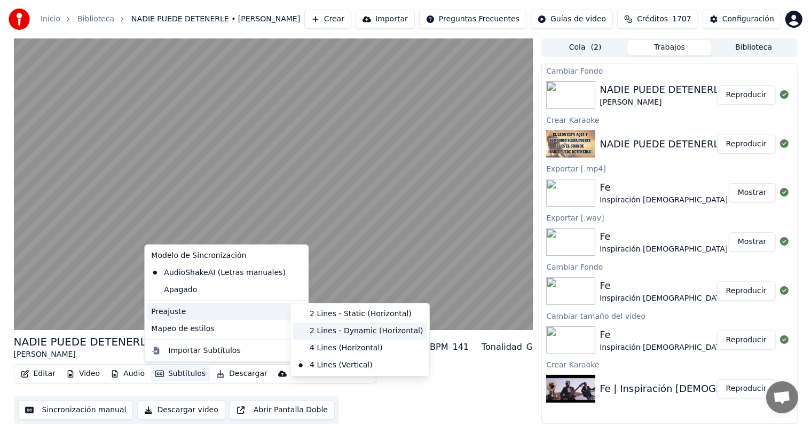
click at [310, 327] on div "2 Lines - Dynamic (Horizontal)" at bounding box center [360, 330] width 135 height 17
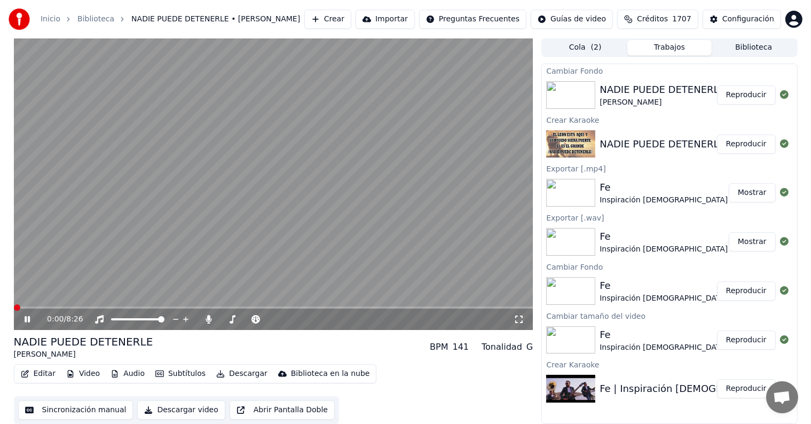
click at [14, 305] on span at bounding box center [17, 307] width 6 height 6
click at [50, 379] on button "Editar" at bounding box center [38, 373] width 43 height 15
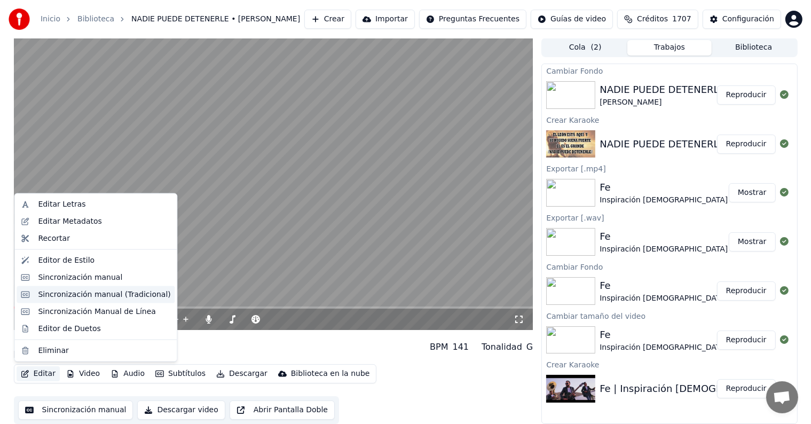
click at [97, 295] on div "Sincronización manual (Tradicional)" at bounding box center [104, 294] width 132 height 11
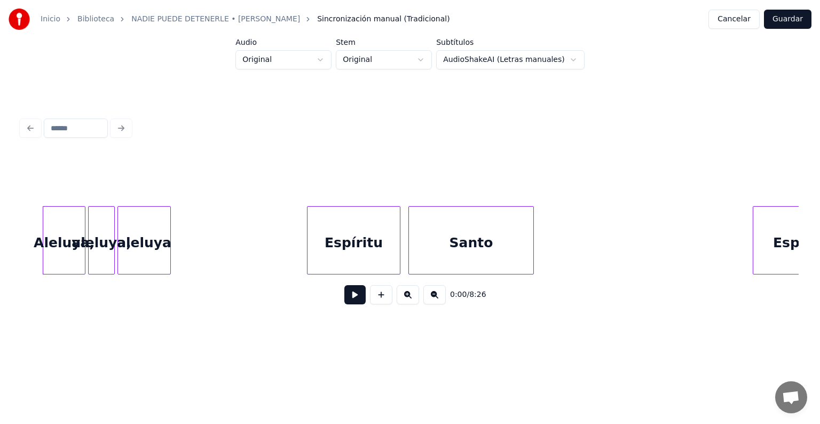
click at [354, 300] on button at bounding box center [354, 294] width 21 height 19
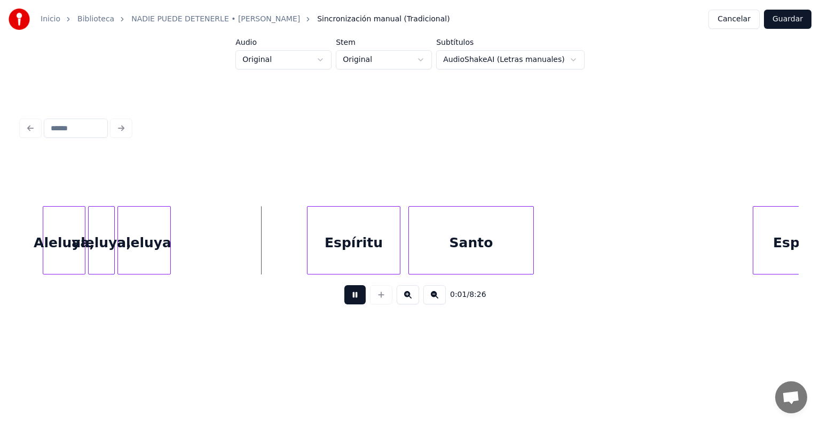
click at [345, 296] on button at bounding box center [354, 294] width 21 height 19
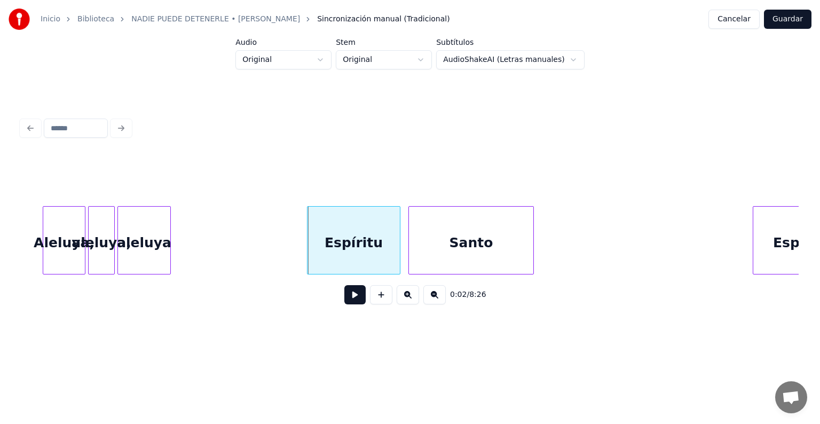
click at [137, 226] on div "aleluya" at bounding box center [144, 243] width 52 height 73
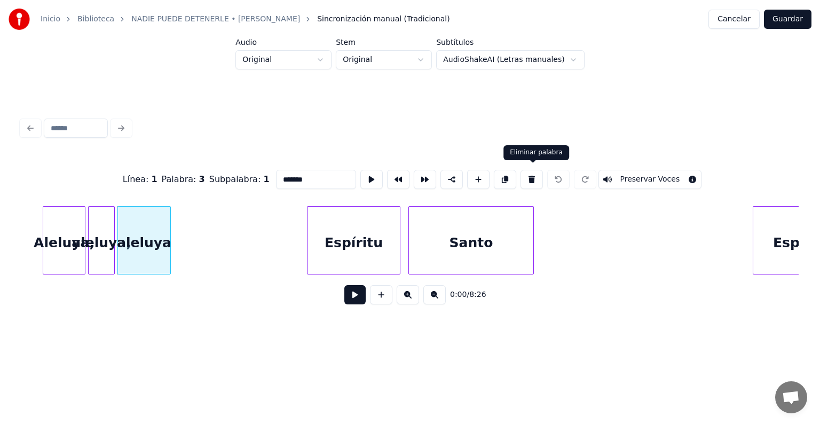
drag, startPoint x: 535, startPoint y: 169, endPoint x: 527, endPoint y: 169, distance: 8.0
click at [535, 170] on button at bounding box center [532, 179] width 22 height 19
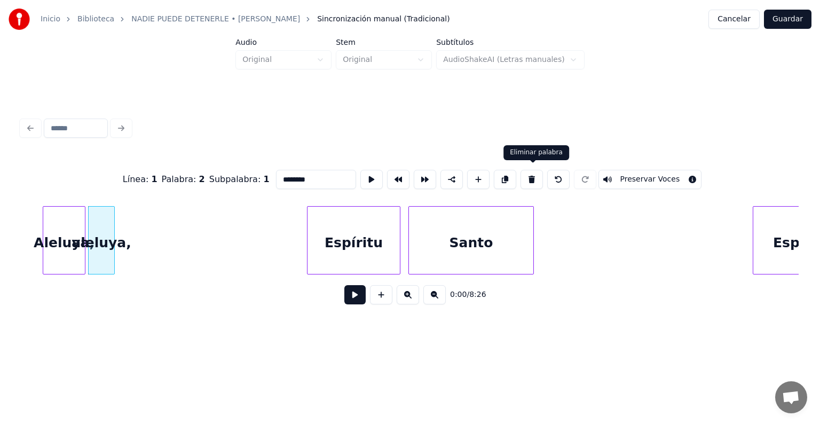
click at [536, 170] on button at bounding box center [532, 179] width 22 height 19
type input "********"
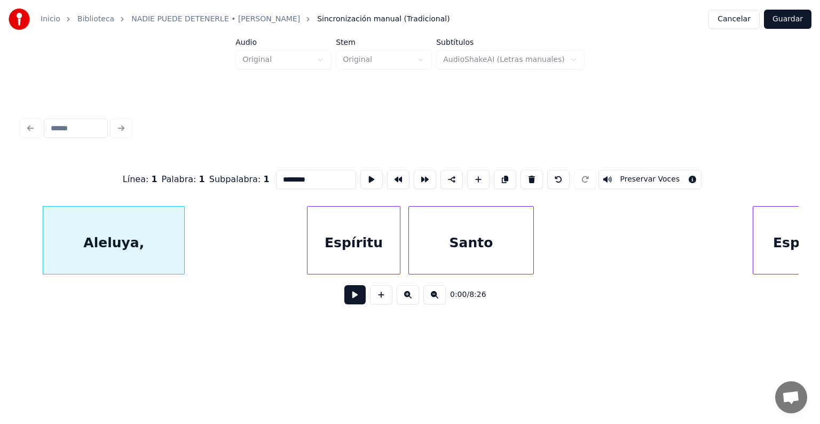
click at [184, 227] on div at bounding box center [182, 240] width 3 height 67
click at [346, 298] on button at bounding box center [354, 294] width 21 height 19
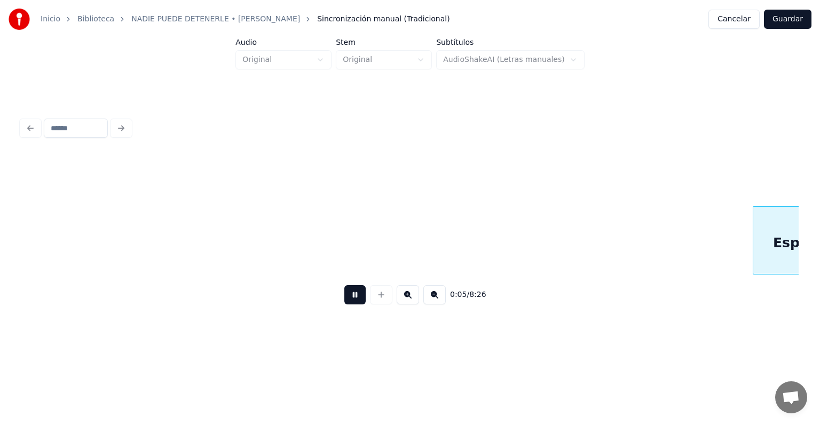
scroll to position [0, 778]
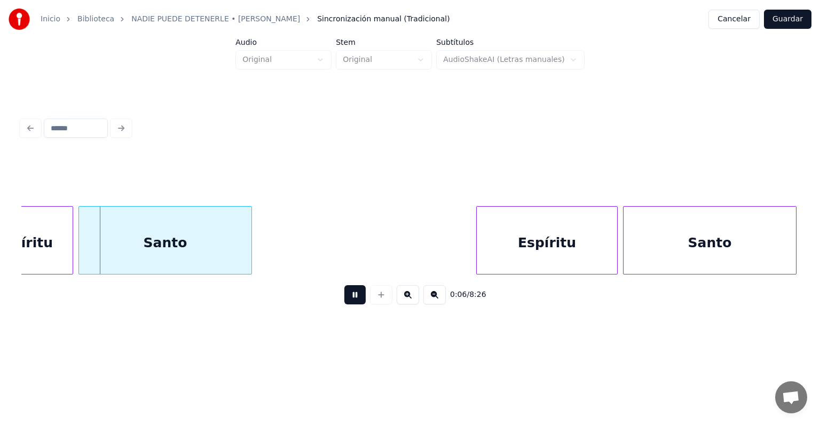
click at [349, 301] on button at bounding box center [354, 294] width 21 height 19
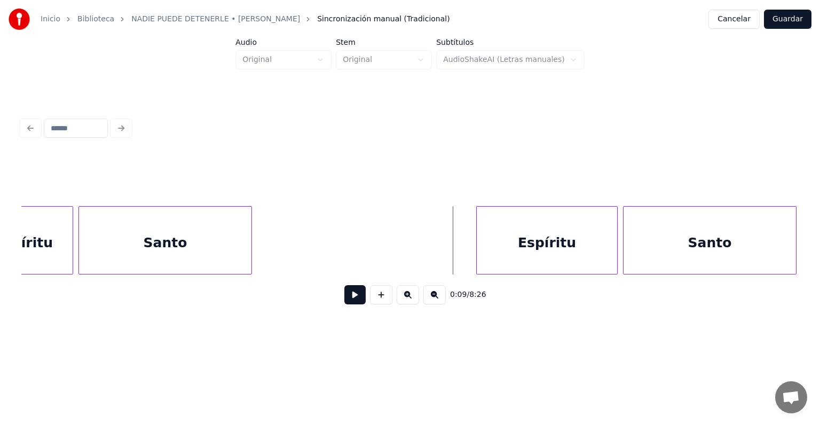
click at [345, 297] on button at bounding box center [354, 294] width 21 height 19
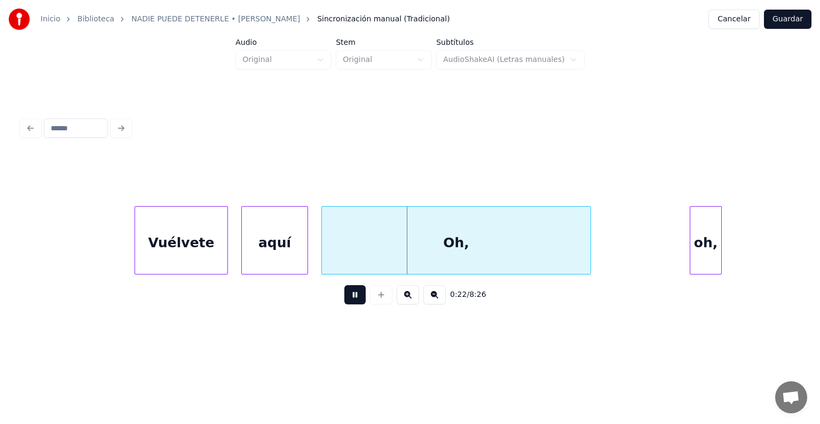
scroll to position [0, 2676]
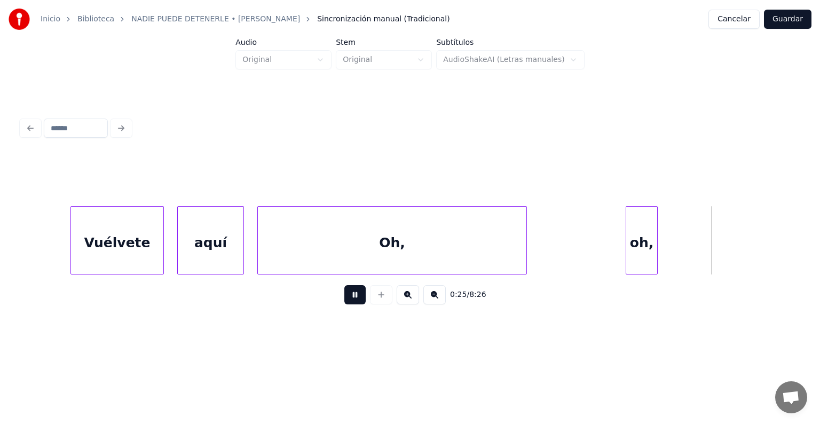
click at [350, 298] on button at bounding box center [354, 294] width 21 height 19
click at [695, 223] on div "oh," at bounding box center [679, 243] width 31 height 73
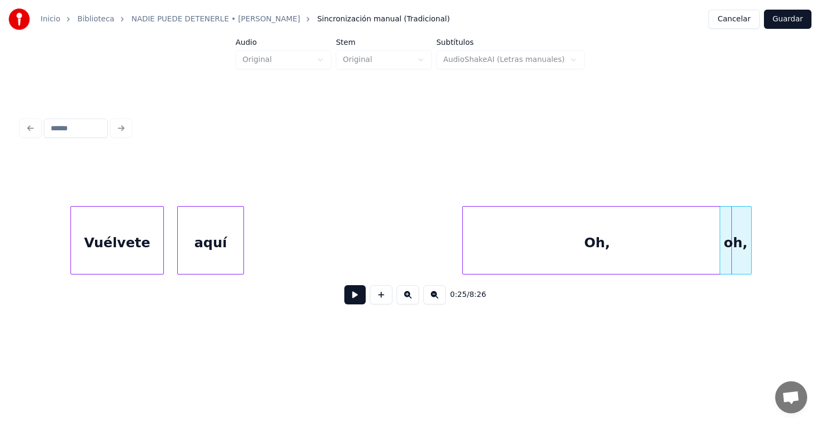
click at [632, 216] on div "Oh," at bounding box center [597, 243] width 269 height 73
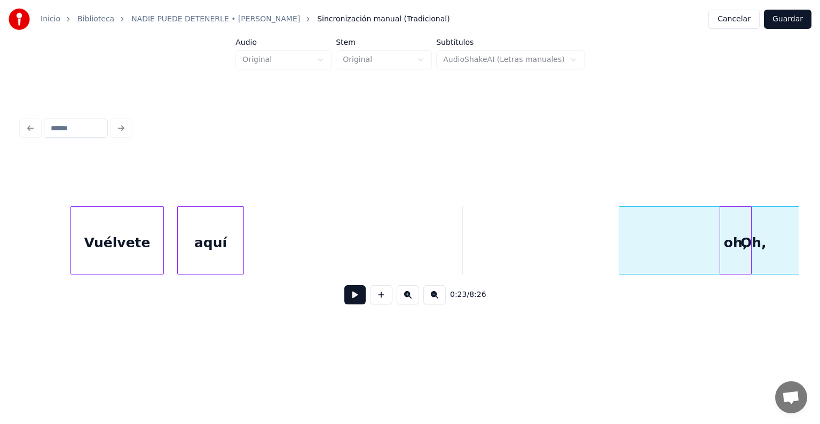
scroll to position [0, 2789]
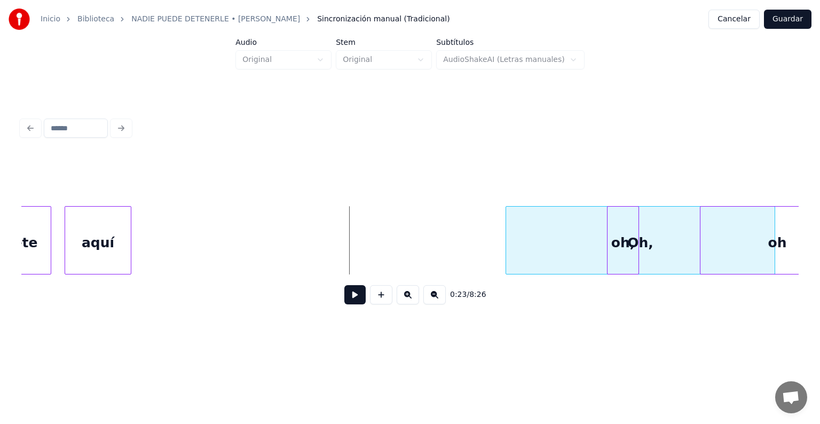
click at [595, 218] on div "Oh," at bounding box center [641, 240] width 270 height 68
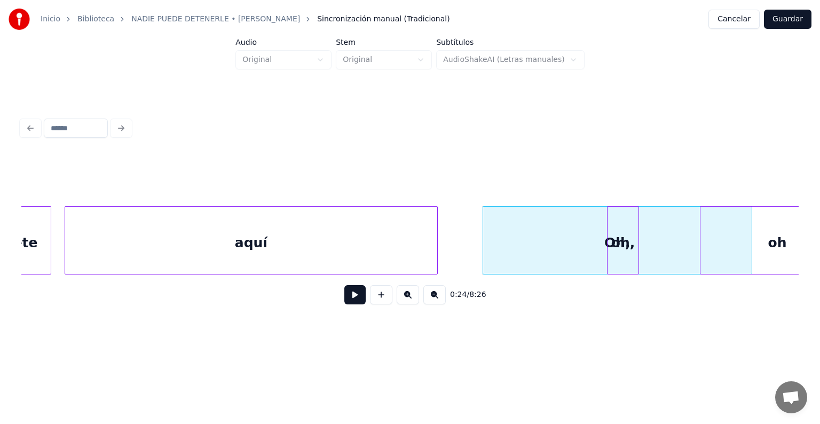
click at [437, 214] on div at bounding box center [435, 240] width 3 height 67
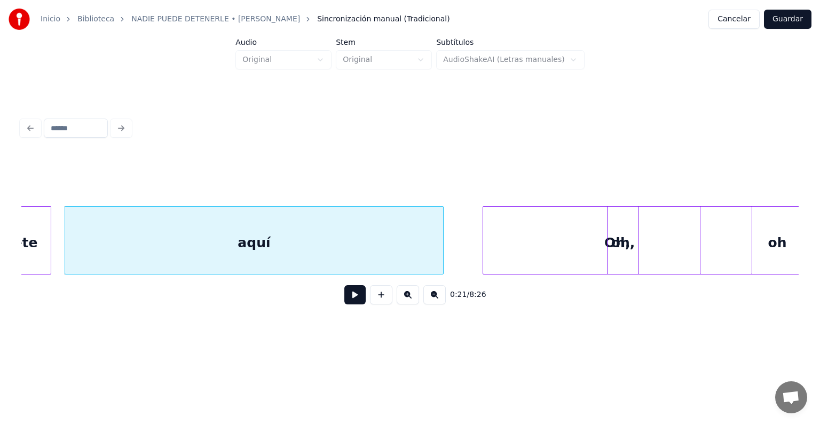
click at [46, 245] on div "Vuélvete" at bounding box center [4, 243] width 92 height 73
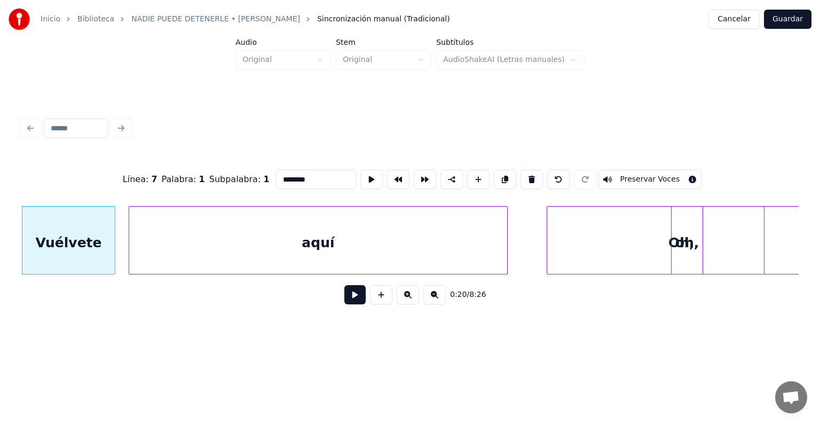
click at [348, 297] on button at bounding box center [354, 294] width 21 height 19
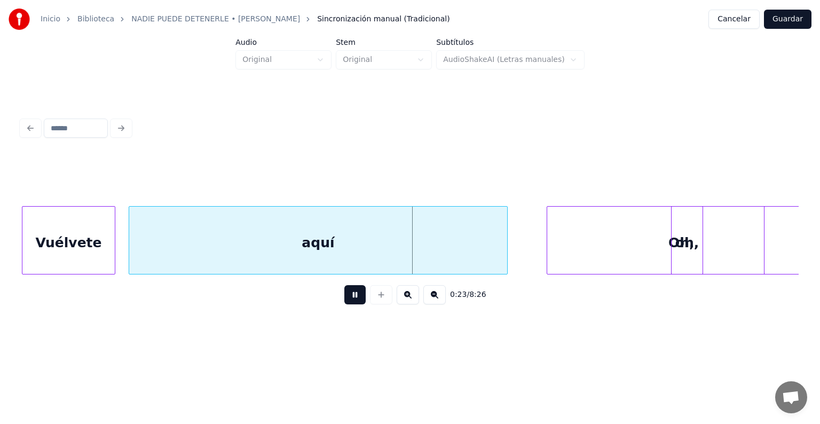
click at [348, 297] on button at bounding box center [354, 294] width 21 height 19
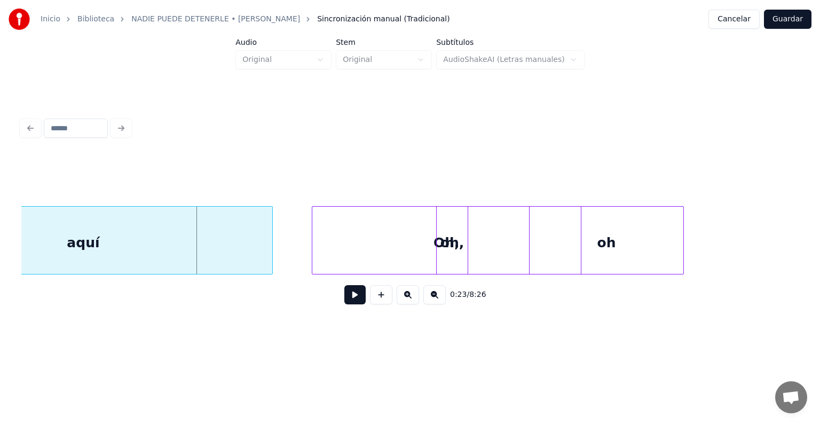
scroll to position [0, 2981]
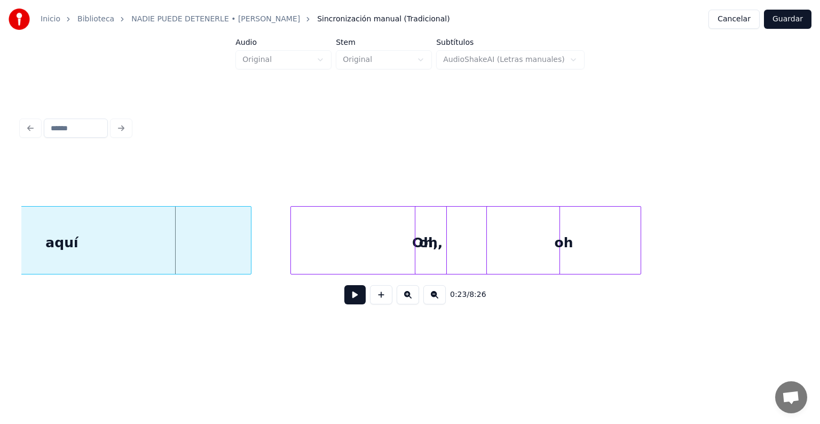
click at [540, 224] on div "oh" at bounding box center [564, 243] width 154 height 73
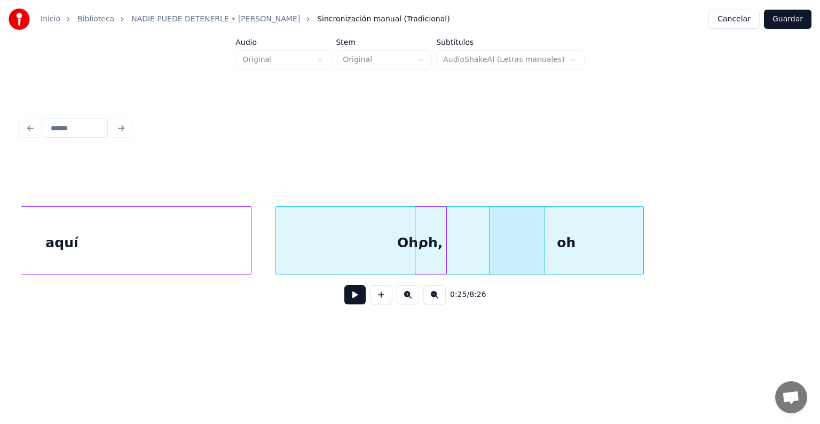
click at [357, 243] on div "Oh," at bounding box center [410, 243] width 269 height 73
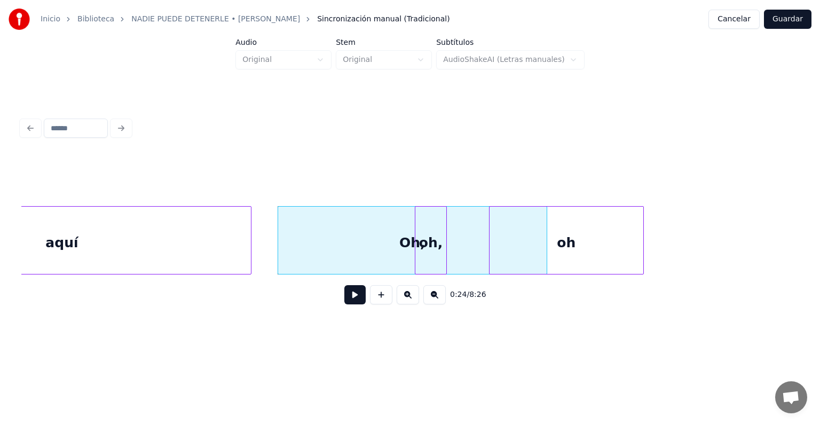
click at [546, 216] on div "oh" at bounding box center [567, 243] width 154 height 73
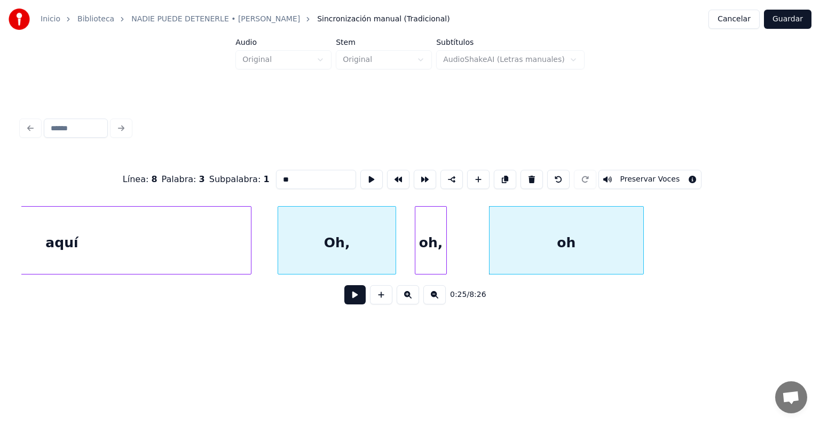
click at [393, 254] on div at bounding box center [393, 240] width 3 height 67
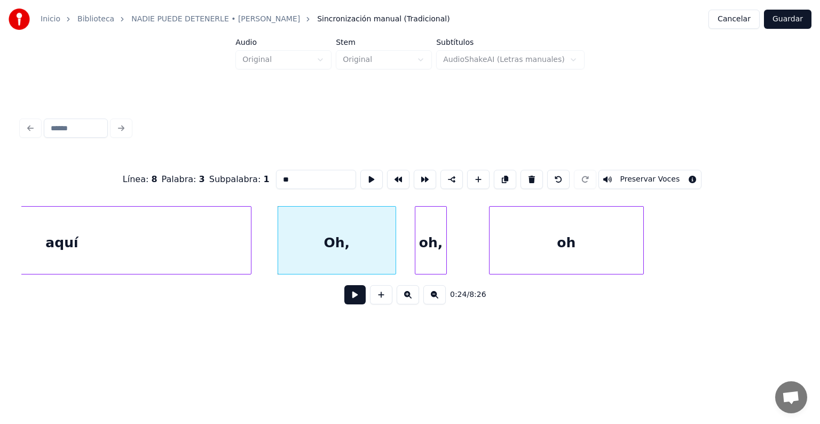
click at [351, 304] on button at bounding box center [354, 294] width 21 height 19
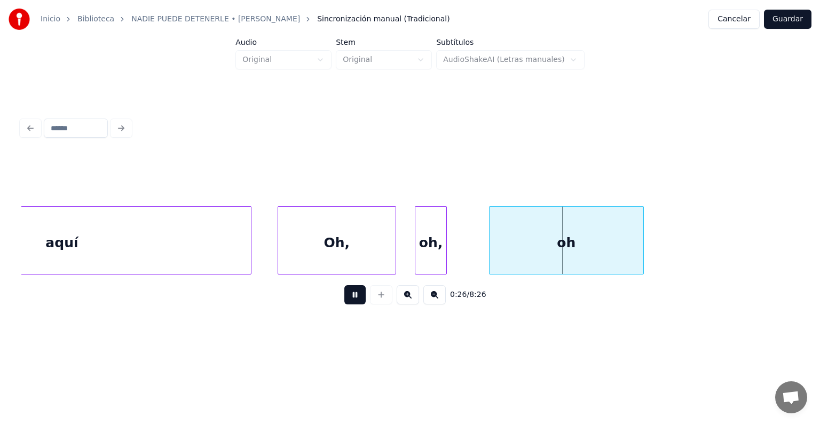
click at [351, 304] on button at bounding box center [354, 294] width 21 height 19
click at [457, 231] on div "oh," at bounding box center [461, 243] width 31 height 73
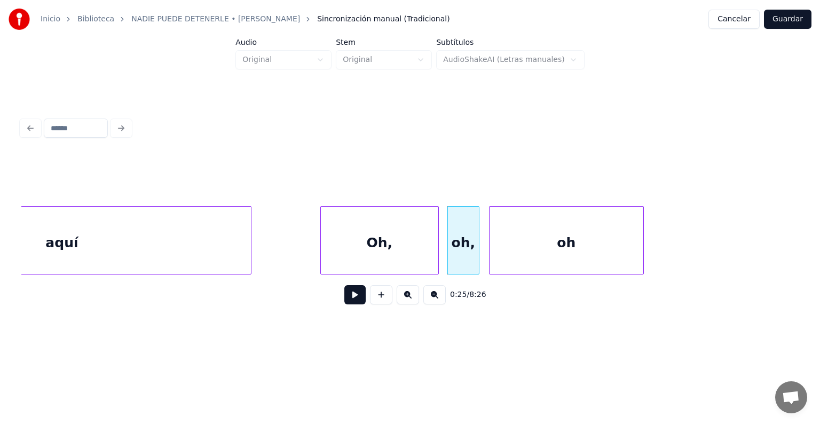
click at [368, 245] on div "Oh," at bounding box center [379, 243] width 117 height 73
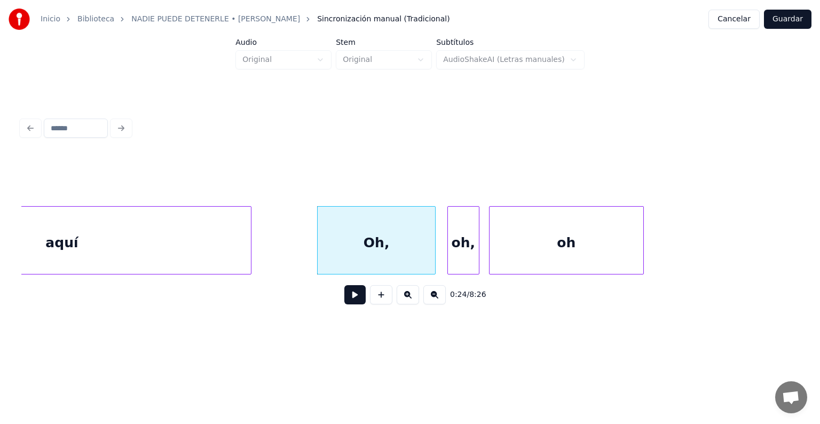
click at [546, 234] on div "oh" at bounding box center [567, 243] width 154 height 73
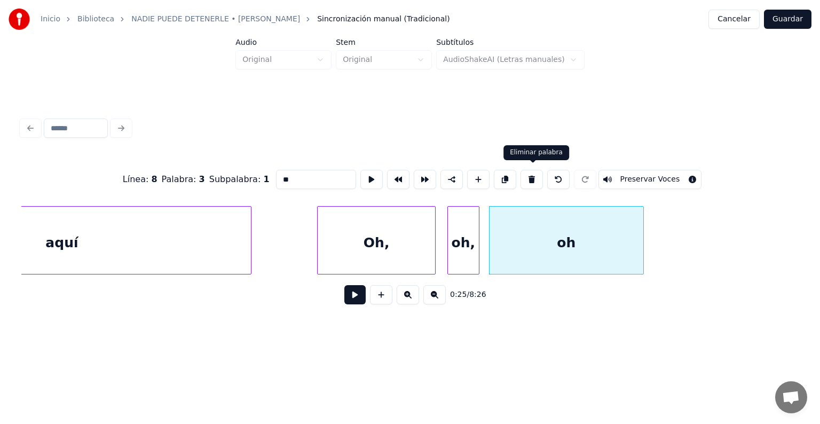
click at [536, 176] on button at bounding box center [532, 179] width 22 height 19
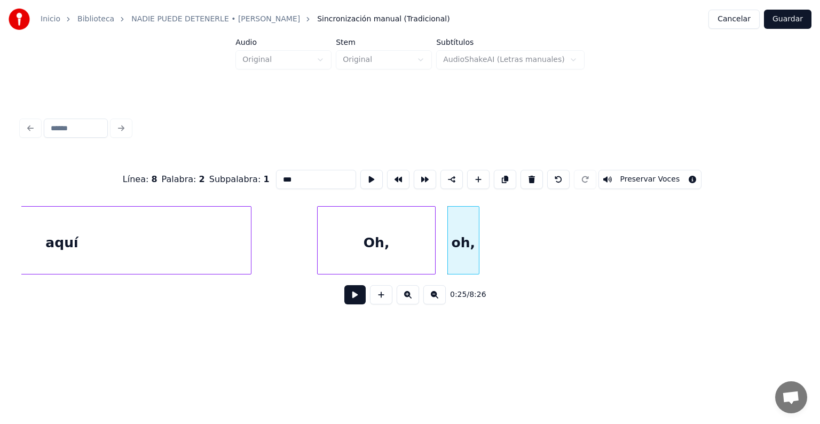
click at [466, 235] on div "oh," at bounding box center [463, 243] width 31 height 73
click at [543, 174] on button at bounding box center [532, 179] width 22 height 19
type input "***"
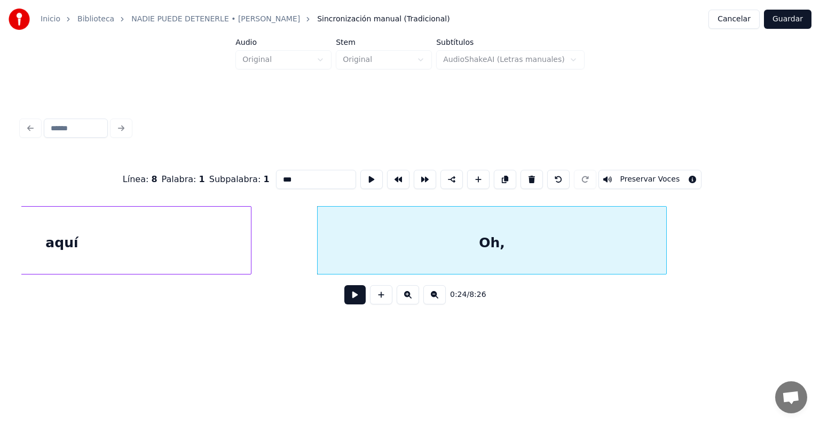
click at [666, 218] on div at bounding box center [664, 240] width 3 height 67
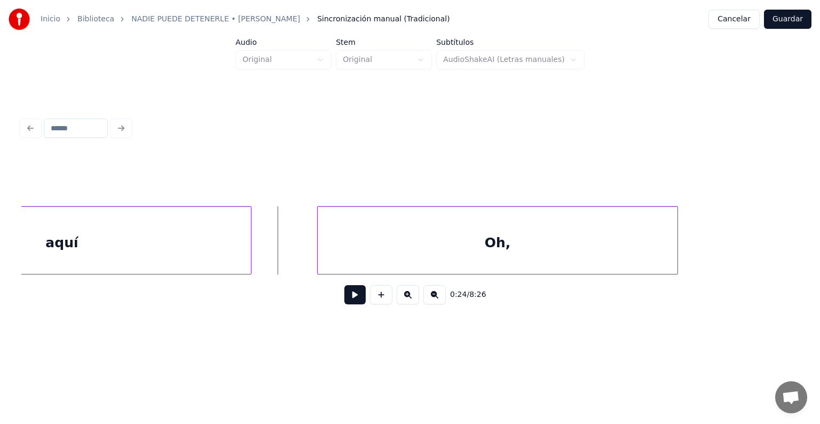
click at [351, 298] on button at bounding box center [354, 294] width 21 height 19
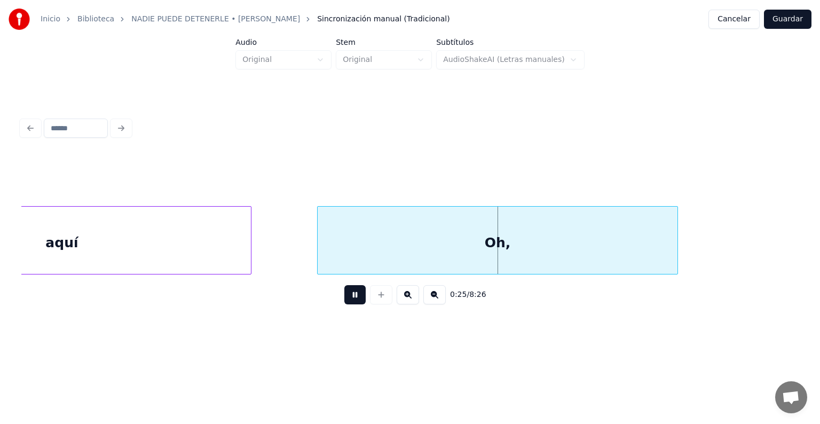
click at [351, 298] on button at bounding box center [354, 294] width 21 height 19
click at [205, 225] on div "aquí" at bounding box center [62, 243] width 378 height 73
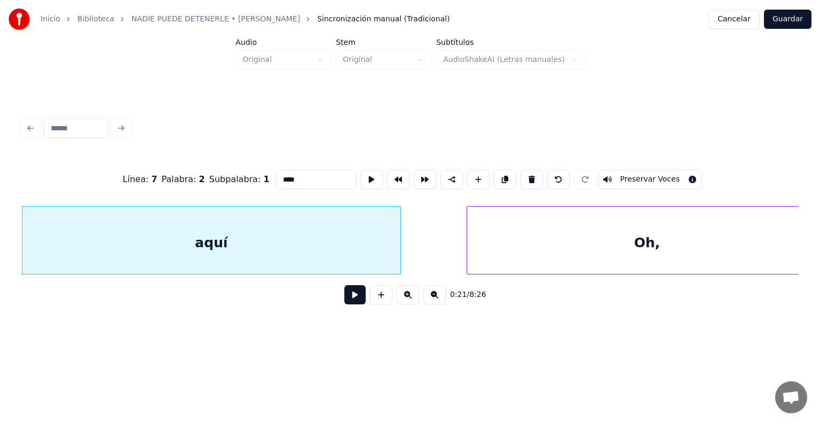
click at [345, 296] on button at bounding box center [354, 294] width 21 height 19
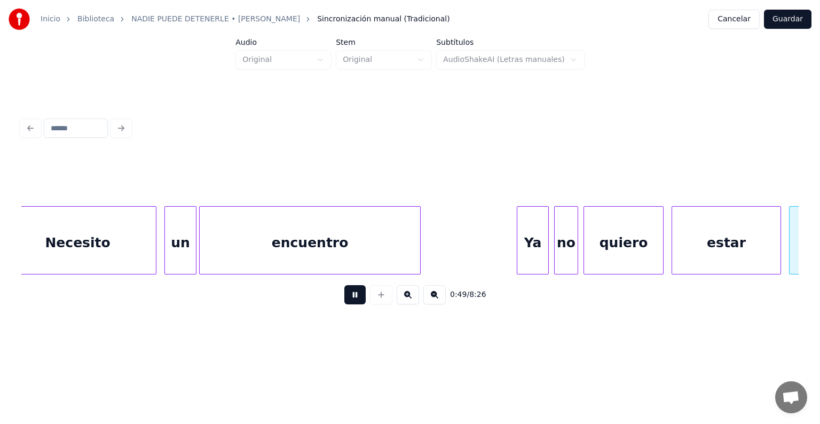
scroll to position [0, 6629]
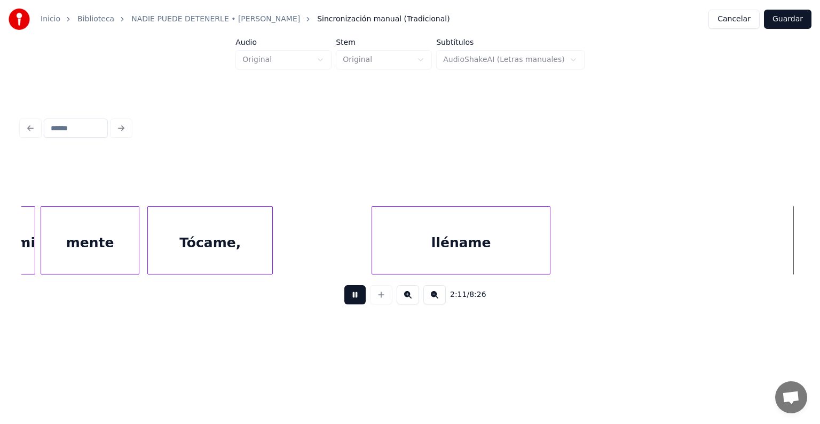
scroll to position [0, 17600]
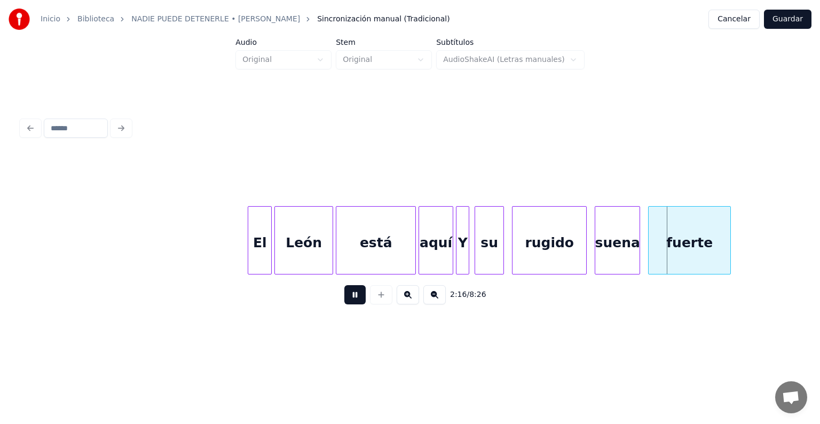
click at [452, 234] on div at bounding box center [451, 240] width 3 height 67
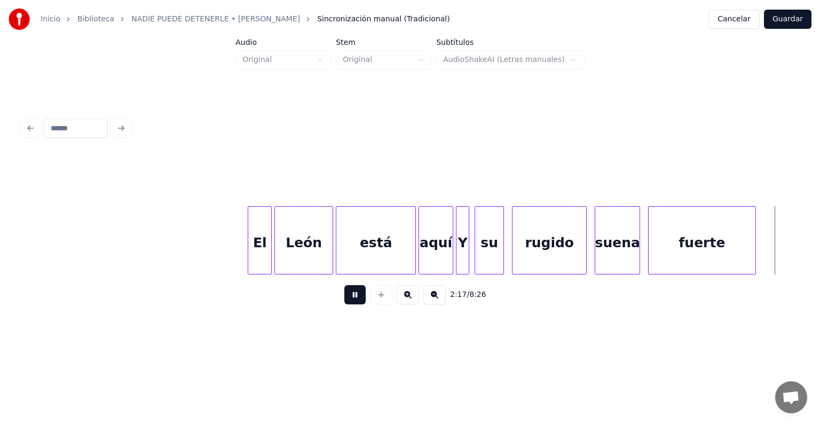
click at [755, 224] on div at bounding box center [753, 240] width 3 height 67
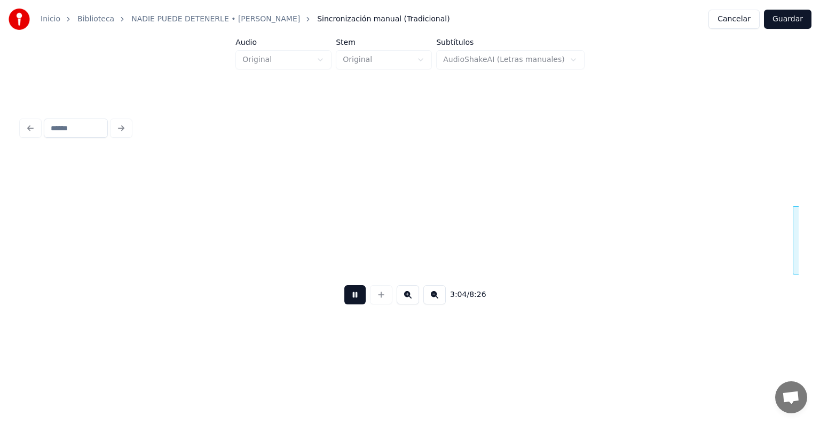
scroll to position [0, 24607]
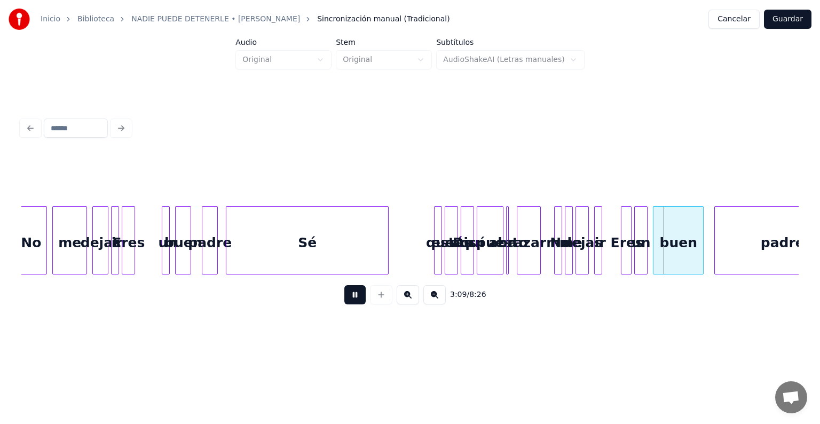
click at [348, 301] on button at bounding box center [354, 294] width 21 height 19
click at [411, 301] on button at bounding box center [408, 294] width 22 height 19
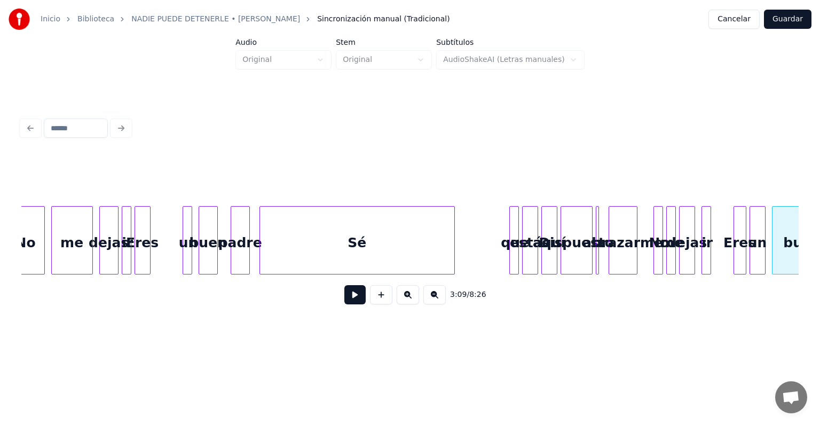
scroll to position [0, 29451]
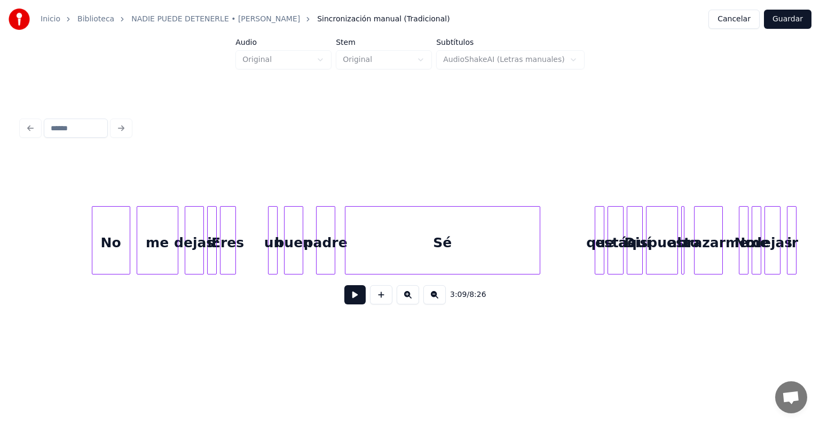
click at [443, 227] on div "Sé" at bounding box center [442, 243] width 194 height 73
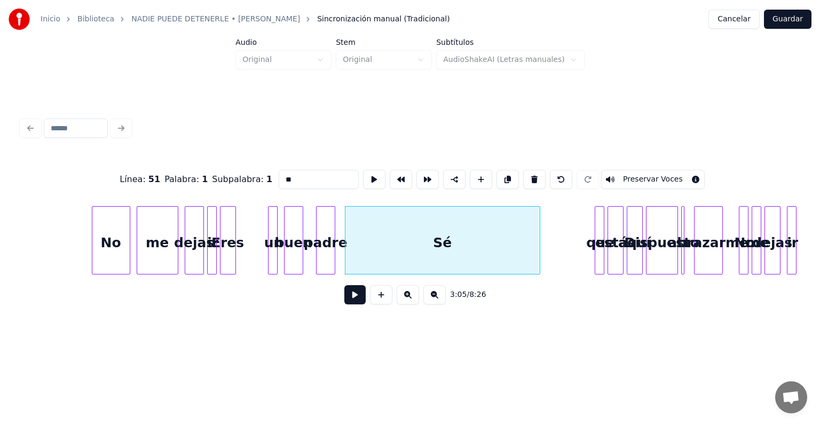
click at [323, 235] on div "padre" at bounding box center [326, 243] width 18 height 73
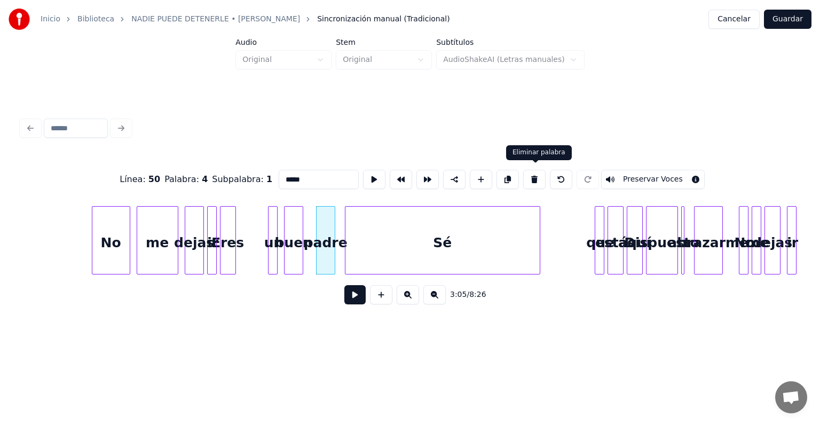
click at [526, 170] on button at bounding box center [534, 179] width 22 height 19
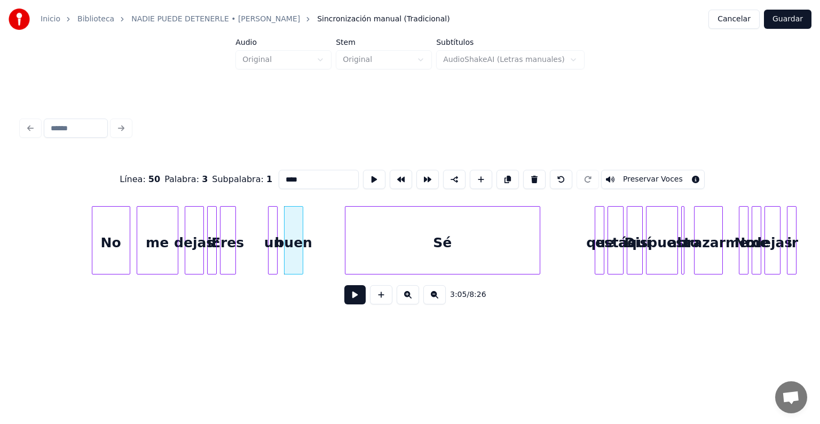
click at [526, 170] on button at bounding box center [534, 179] width 22 height 19
type input "****"
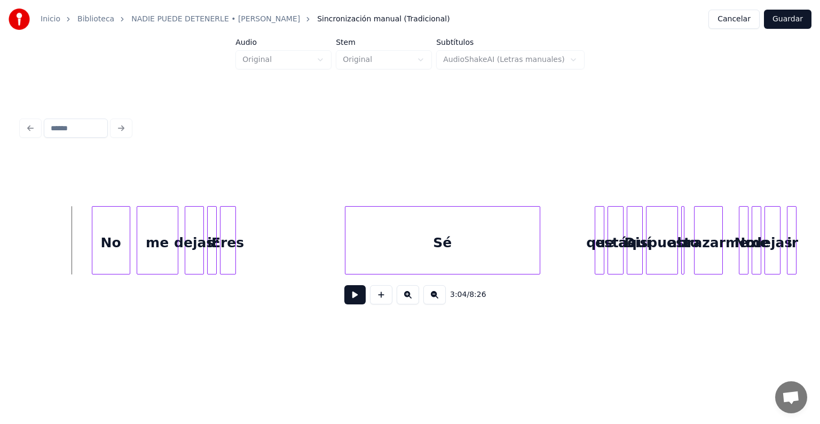
click at [344, 297] on button at bounding box center [354, 294] width 21 height 19
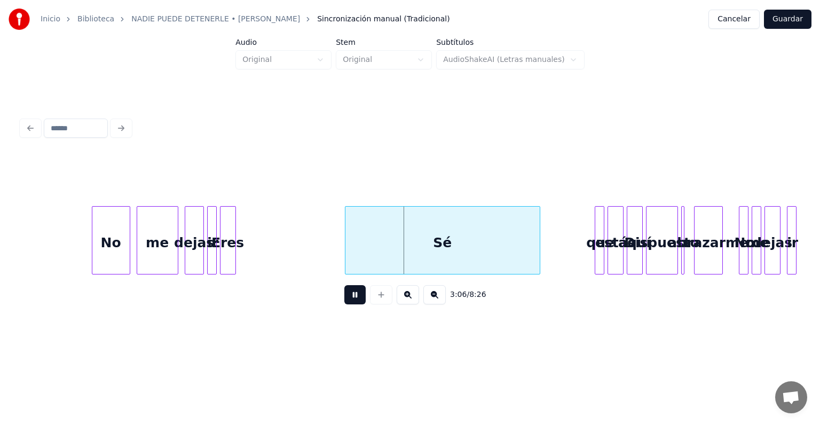
click at [344, 297] on button at bounding box center [354, 294] width 21 height 19
click at [380, 220] on div "Sé" at bounding box center [442, 243] width 194 height 73
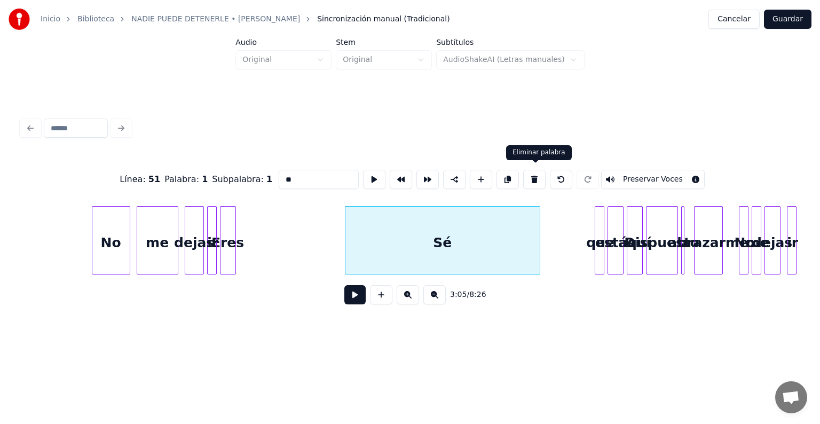
click at [539, 177] on button at bounding box center [534, 179] width 22 height 19
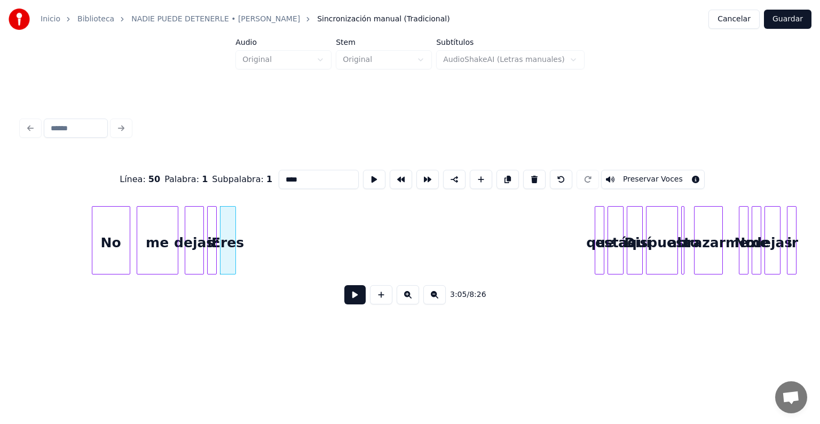
click at [222, 220] on div at bounding box center [221, 240] width 3 height 67
click at [541, 176] on button at bounding box center [534, 179] width 22 height 19
type input "**"
click at [216, 213] on div at bounding box center [214, 240] width 3 height 67
click at [243, 210] on div at bounding box center [241, 240] width 3 height 67
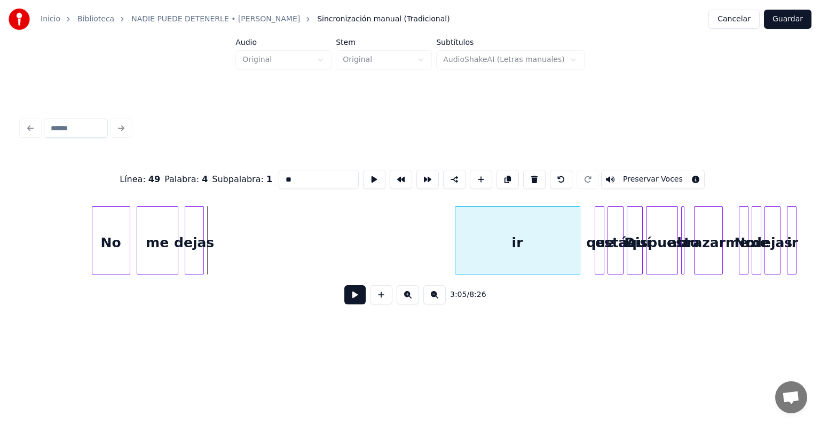
click at [482, 233] on div "ir" at bounding box center [517, 243] width 124 height 73
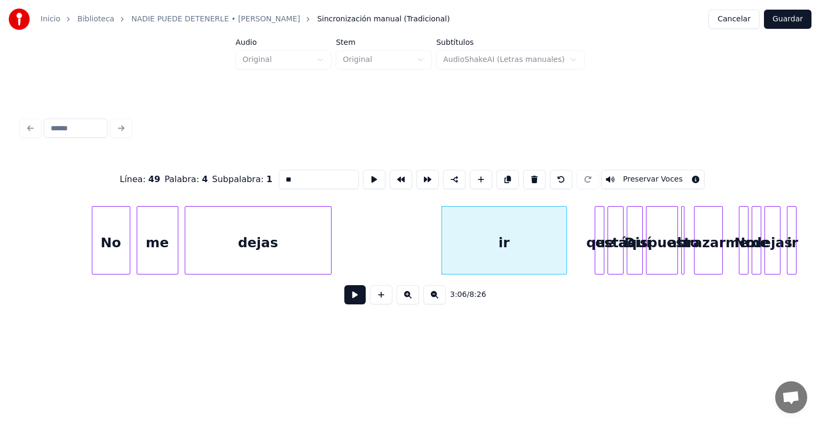
click at [331, 237] on div at bounding box center [329, 240] width 3 height 67
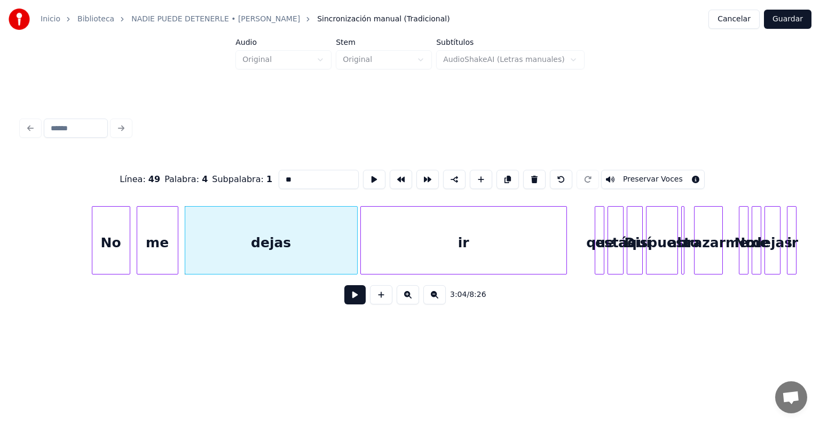
click at [361, 220] on div at bounding box center [362, 240] width 3 height 67
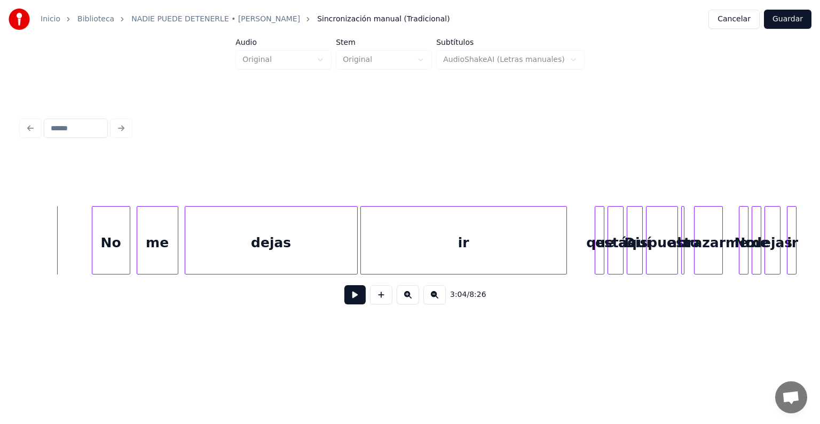
click at [344, 297] on button at bounding box center [354, 294] width 21 height 19
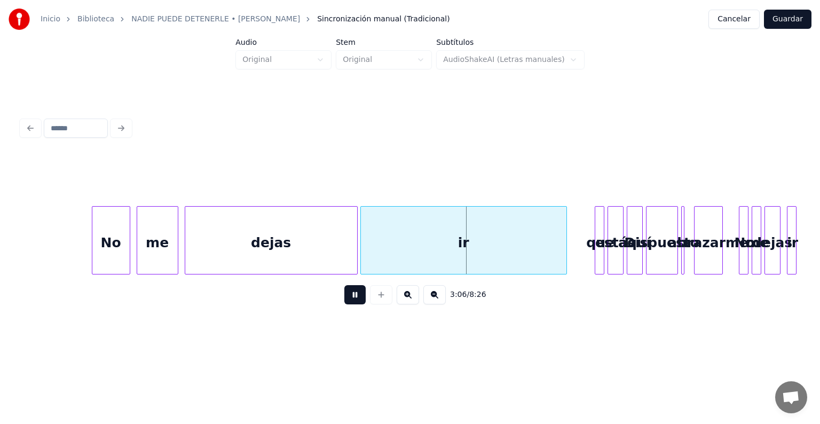
click at [412, 302] on button at bounding box center [408, 294] width 22 height 19
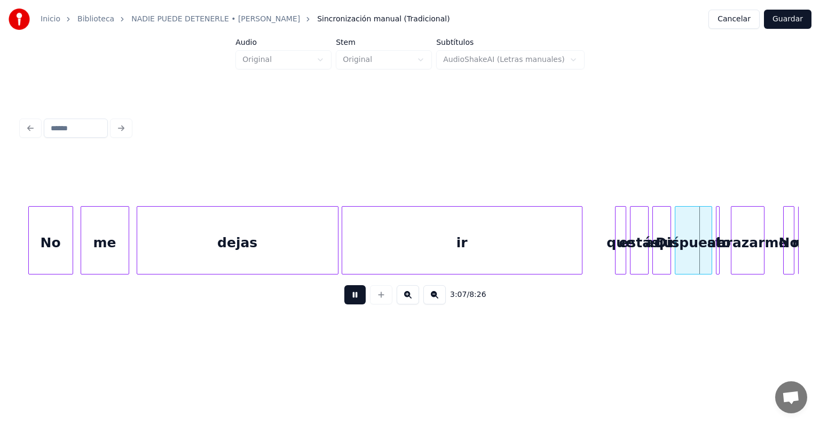
click at [348, 300] on button at bounding box center [354, 294] width 21 height 19
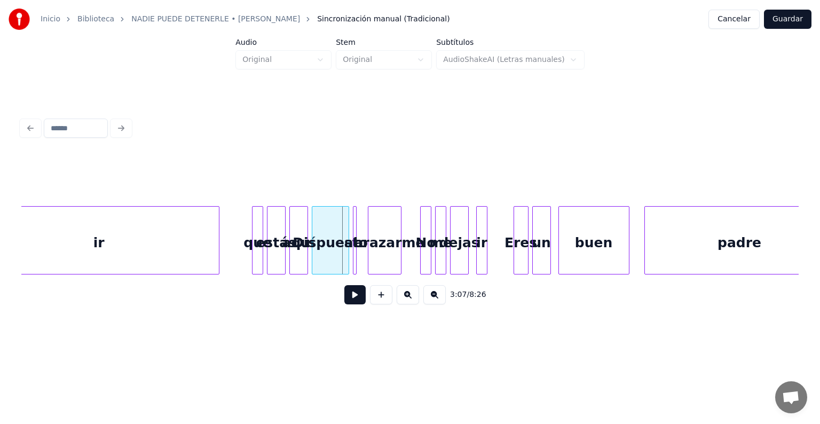
scroll to position [0, 34862]
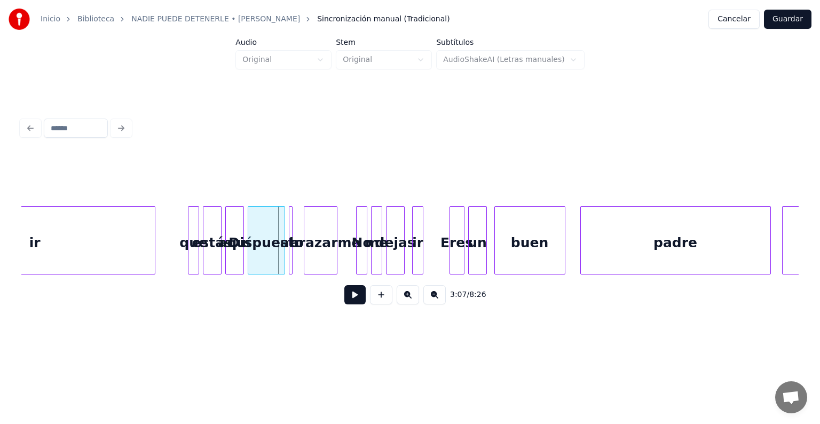
click at [406, 299] on button at bounding box center [408, 294] width 22 height 19
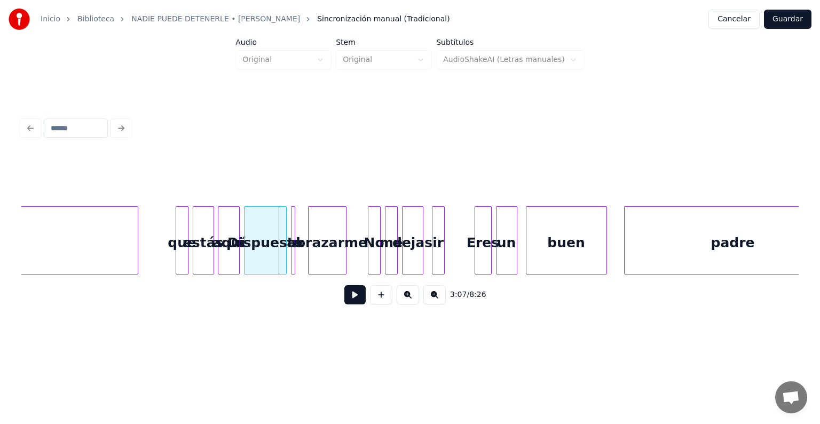
click at [406, 299] on button at bounding box center [408, 294] width 22 height 19
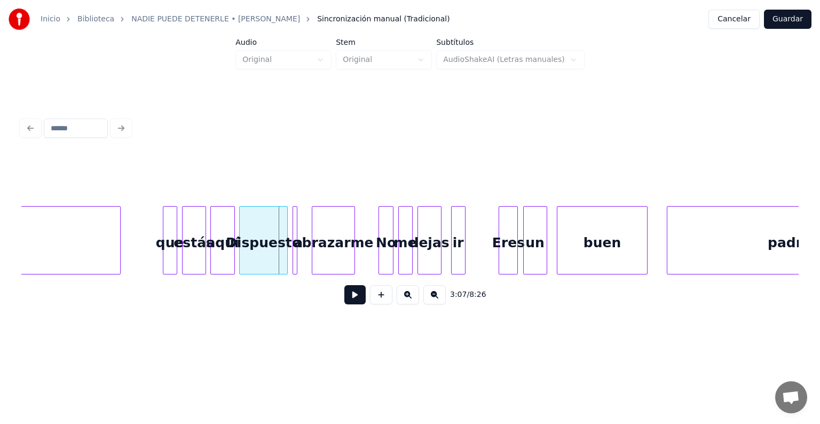
click at [406, 299] on button at bounding box center [408, 294] width 22 height 19
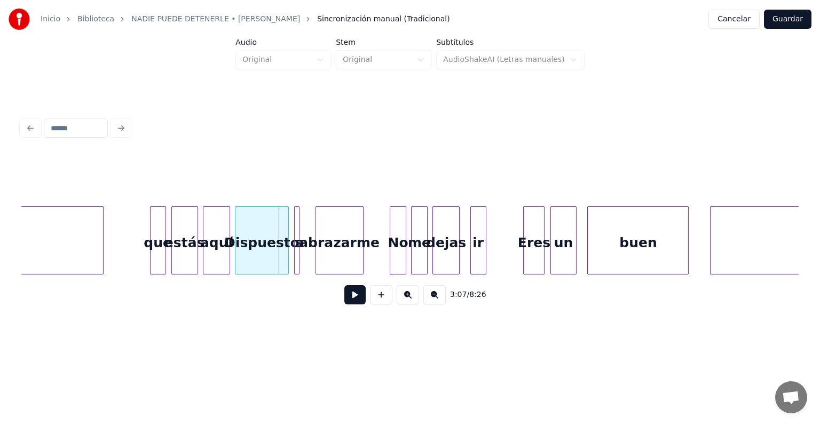
click at [343, 220] on div "abrazarme" at bounding box center [339, 243] width 47 height 73
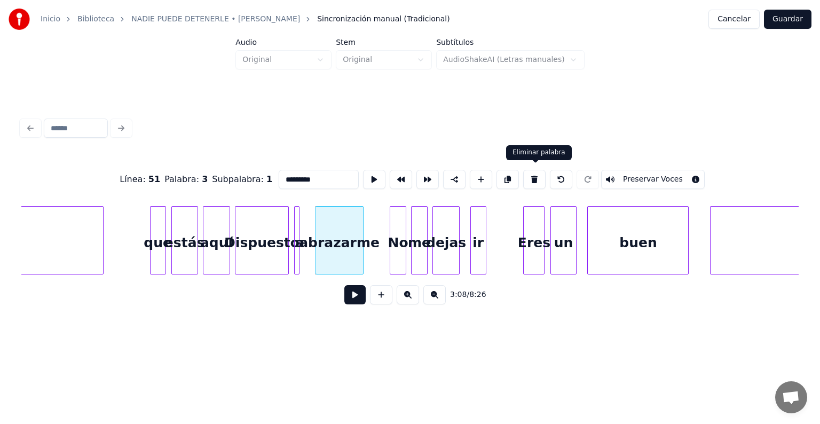
click at [533, 176] on button at bounding box center [534, 179] width 22 height 19
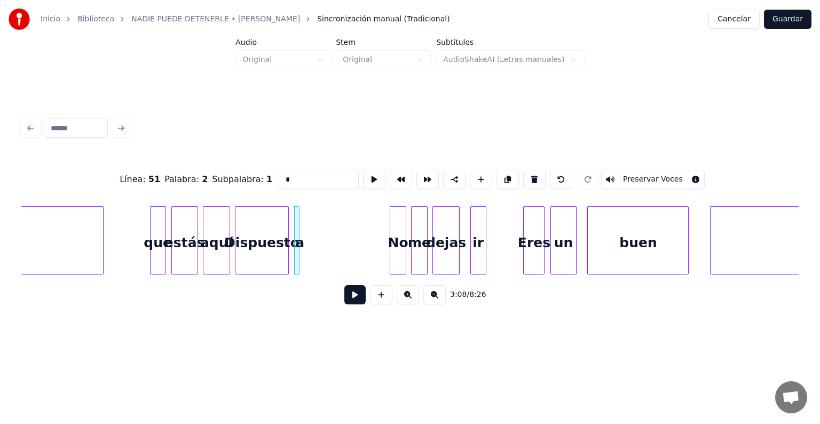
click at [533, 176] on button at bounding box center [534, 179] width 22 height 19
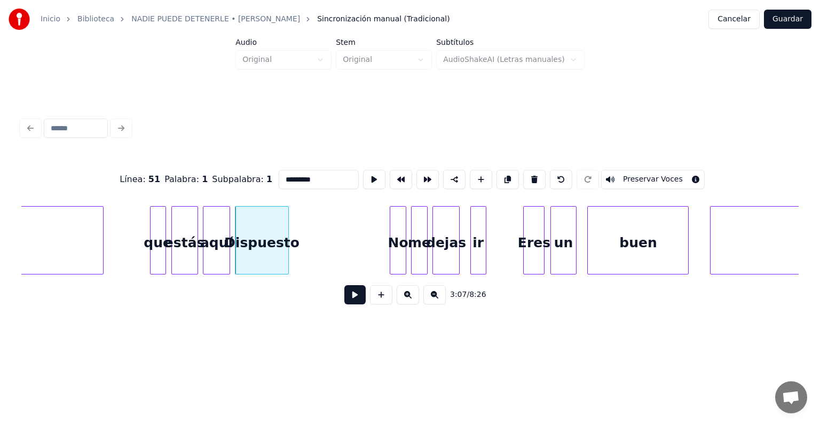
click at [533, 176] on button at bounding box center [534, 179] width 22 height 19
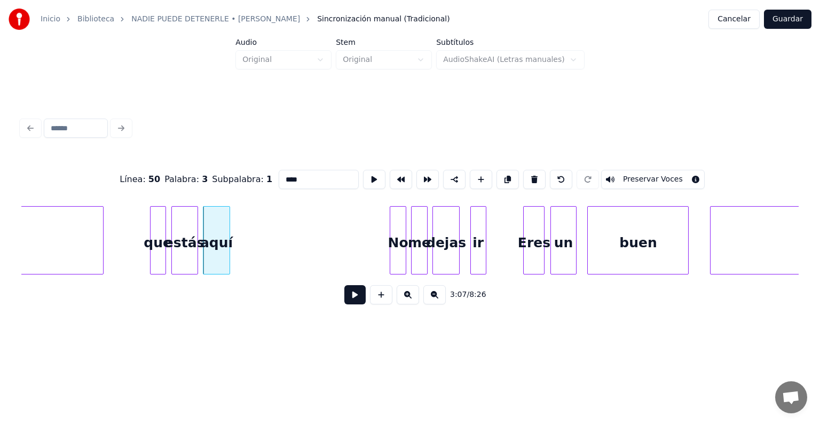
click at [533, 176] on button at bounding box center [534, 179] width 22 height 19
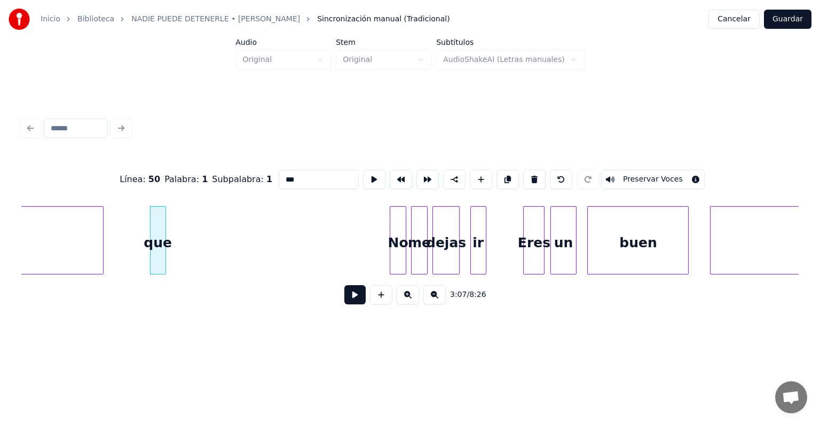
click at [533, 176] on button at bounding box center [534, 179] width 22 height 19
type input "**"
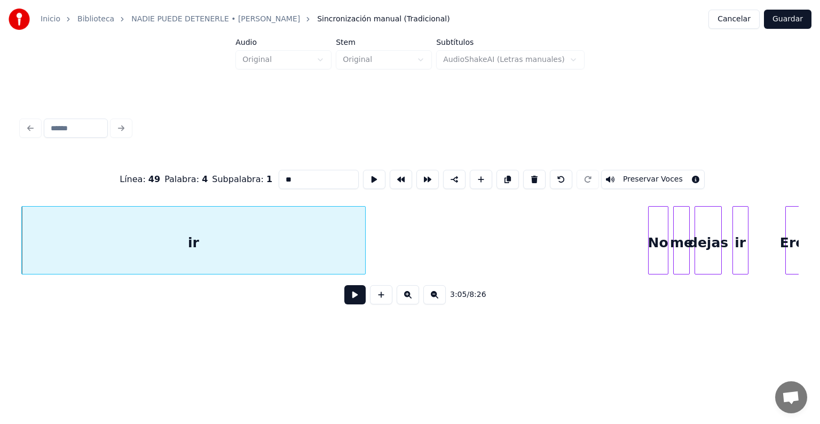
click at [649, 250] on div at bounding box center [650, 240] width 3 height 67
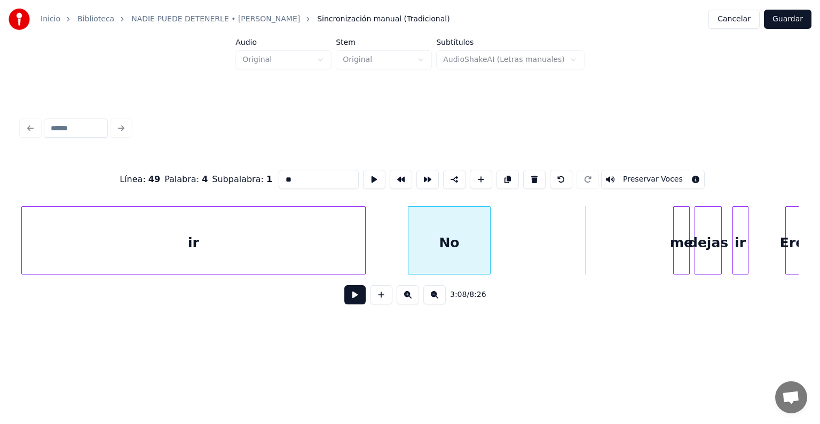
click at [446, 254] on div "No" at bounding box center [449, 243] width 82 height 73
click at [344, 297] on button at bounding box center [354, 294] width 21 height 19
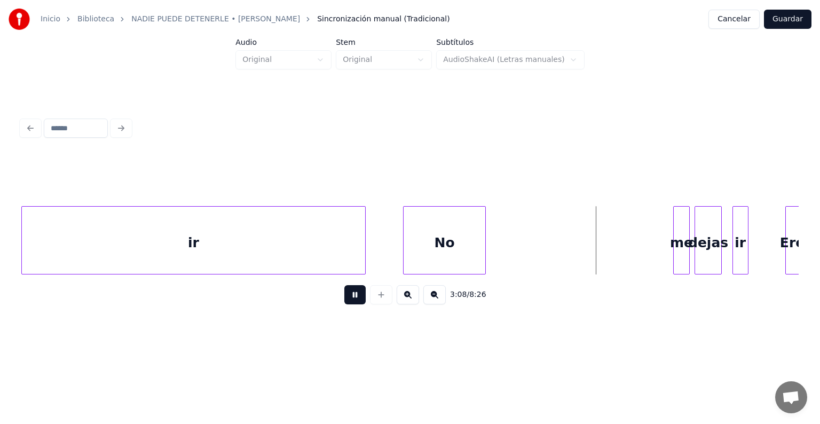
click at [344, 297] on button at bounding box center [354, 294] width 21 height 19
click at [474, 251] on div "No" at bounding box center [445, 243] width 82 height 73
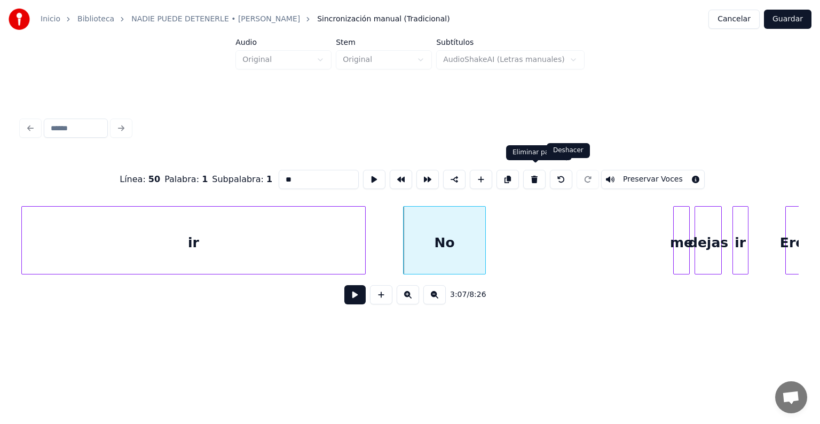
click at [572, 174] on button at bounding box center [561, 179] width 22 height 19
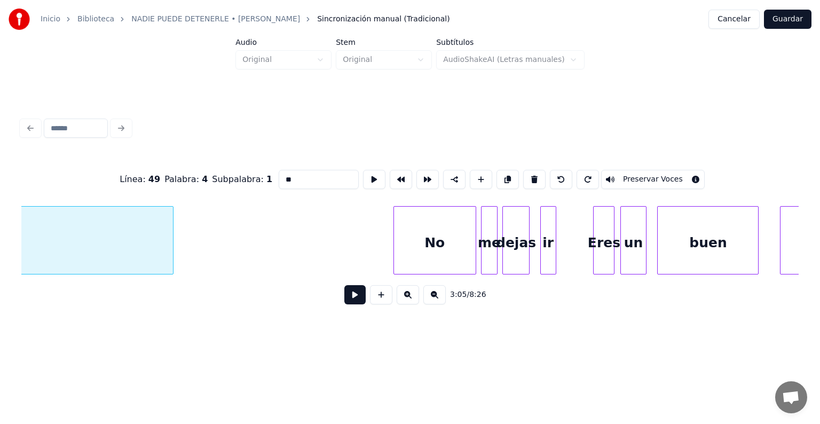
scroll to position [0, 49906]
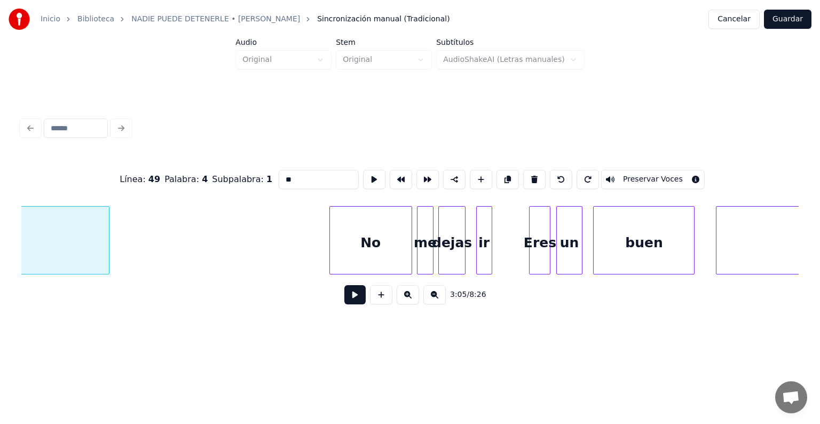
click at [539, 219] on div "Eres" at bounding box center [540, 243] width 20 height 73
type input "****"
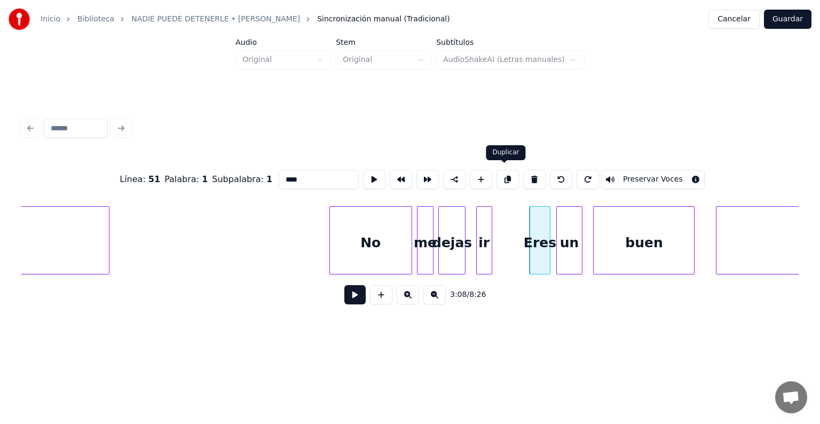
click at [501, 175] on button at bounding box center [508, 179] width 22 height 19
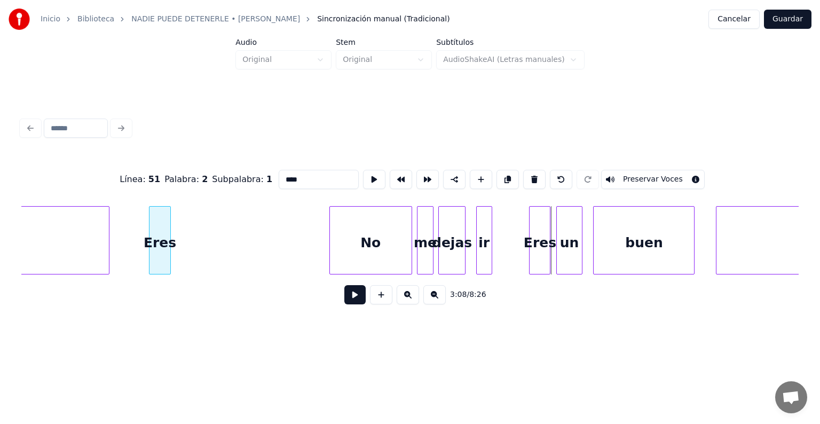
click at [161, 196] on div "Línea : 51 Palabra : 2 Subpalabra : 1 **** Preservar Voces 3:08 / 8:26" at bounding box center [409, 234] width 777 height 162
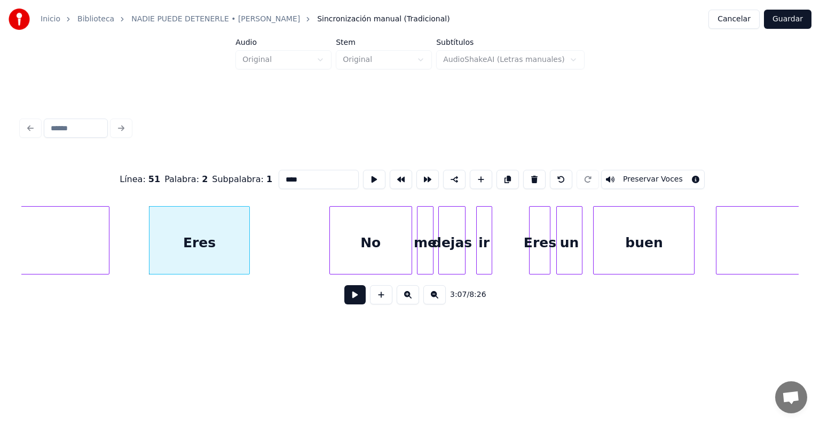
click at [249, 237] on div at bounding box center [247, 240] width 3 height 67
click at [346, 301] on button at bounding box center [354, 294] width 21 height 19
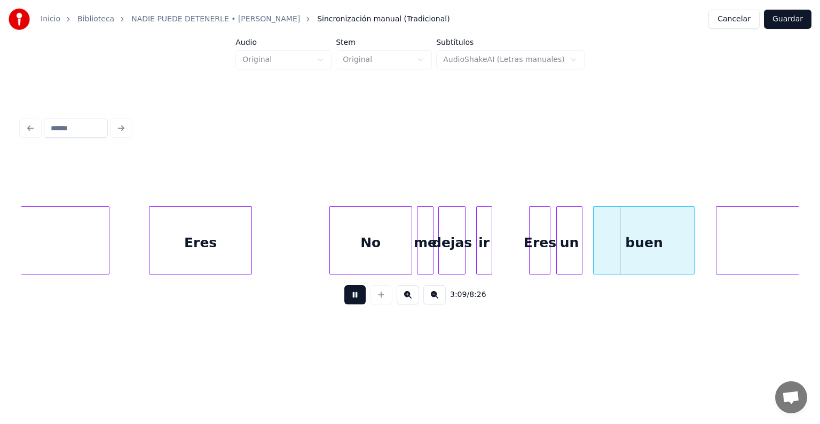
click at [346, 301] on button at bounding box center [354, 294] width 21 height 19
click at [383, 220] on div "No" at bounding box center [371, 243] width 82 height 73
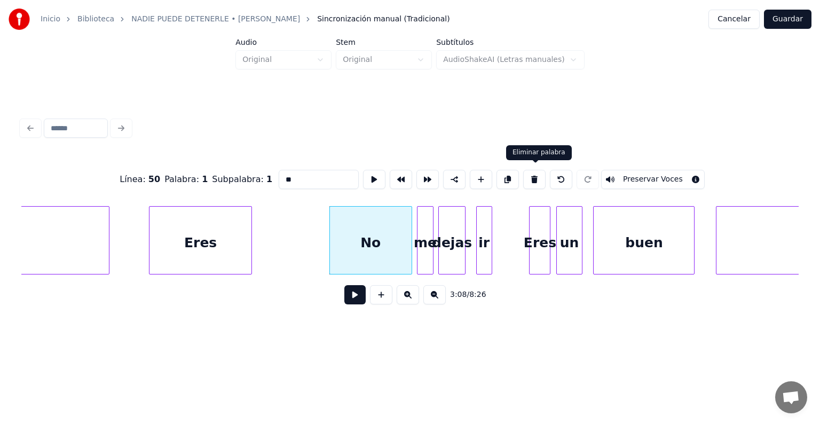
click at [535, 177] on button at bounding box center [534, 179] width 22 height 19
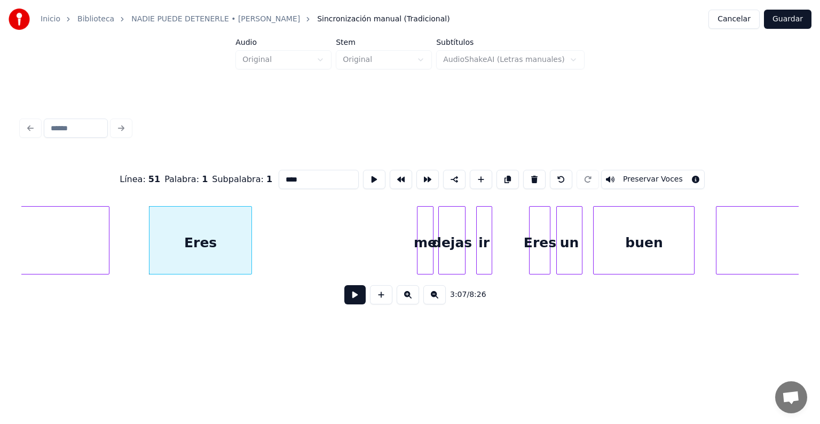
click at [480, 222] on div "ir" at bounding box center [484, 243] width 15 height 73
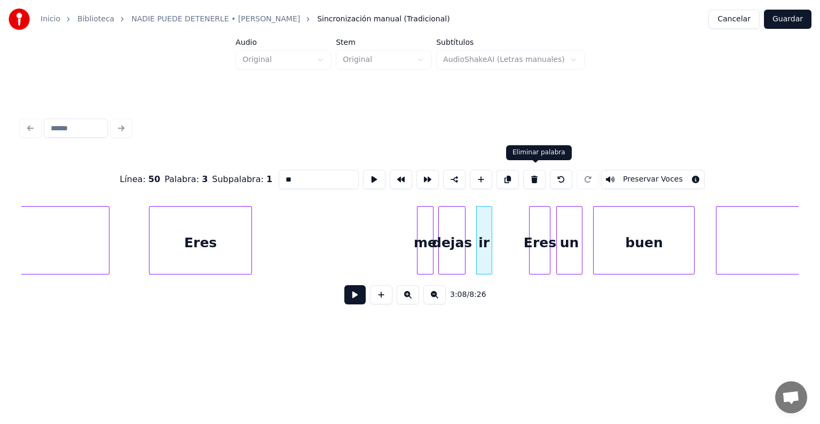
click at [539, 175] on button at bounding box center [534, 179] width 22 height 19
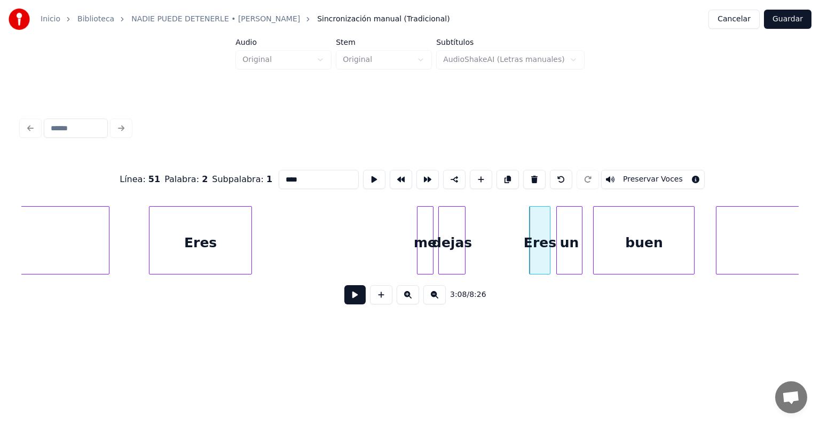
click at [538, 175] on button at bounding box center [534, 179] width 22 height 19
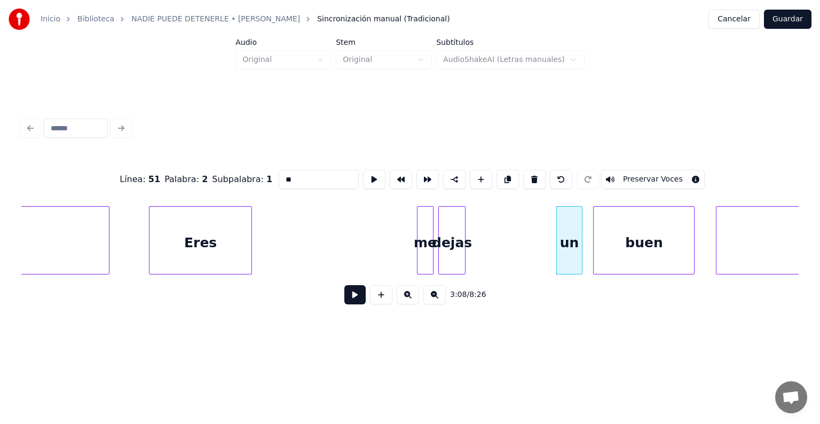
click at [447, 241] on div "dejas" at bounding box center [452, 243] width 26 height 73
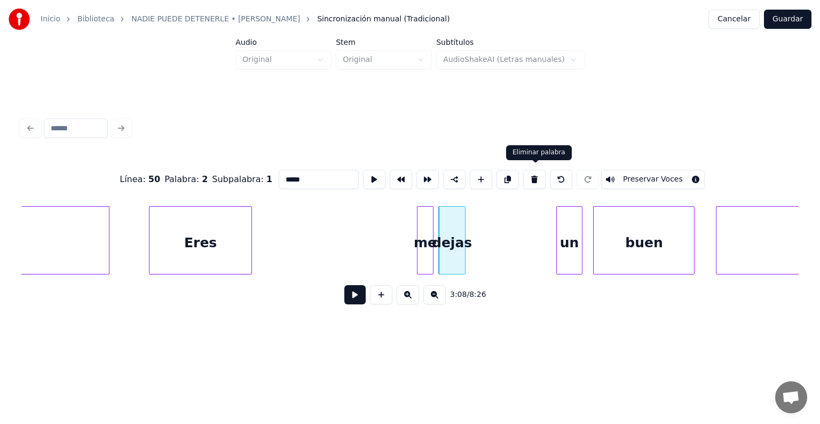
drag, startPoint x: 539, startPoint y: 179, endPoint x: 513, endPoint y: 194, distance: 30.3
click at [538, 179] on button at bounding box center [534, 179] width 22 height 19
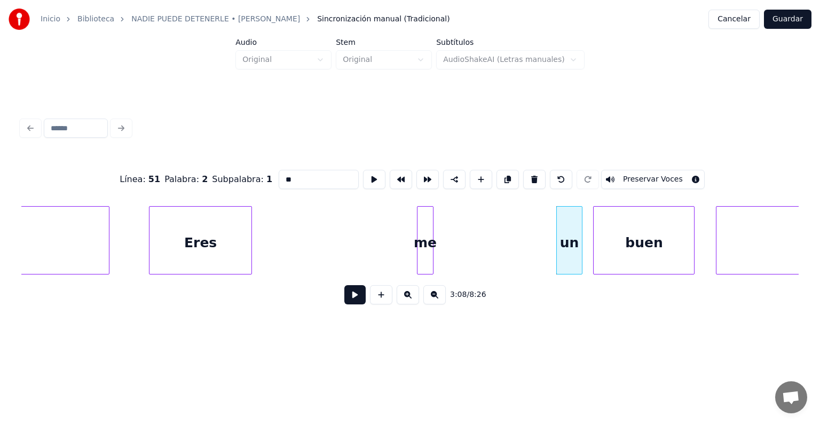
click at [427, 239] on div "me" at bounding box center [424, 243] width 15 height 73
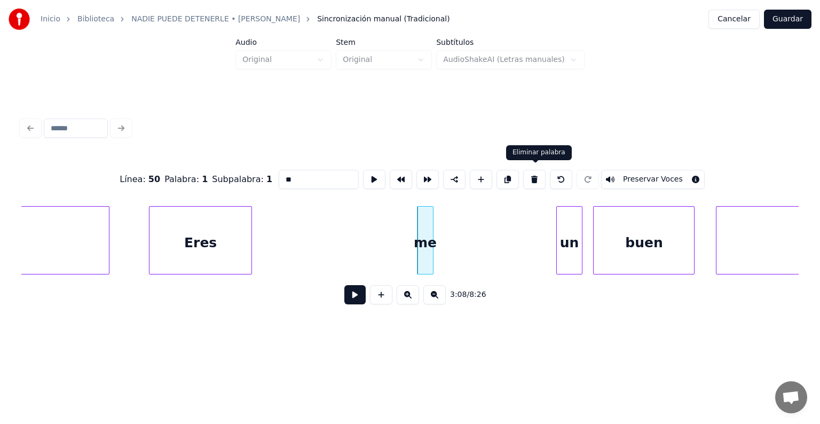
click at [539, 178] on button at bounding box center [534, 179] width 22 height 19
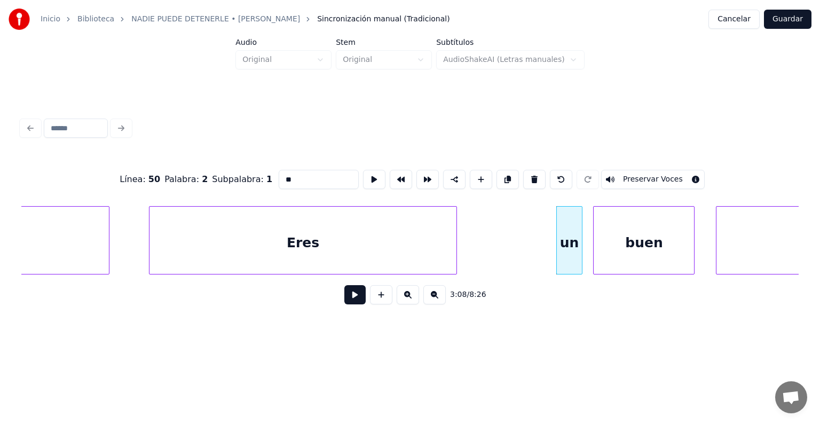
click at [456, 261] on div at bounding box center [454, 240] width 3 height 67
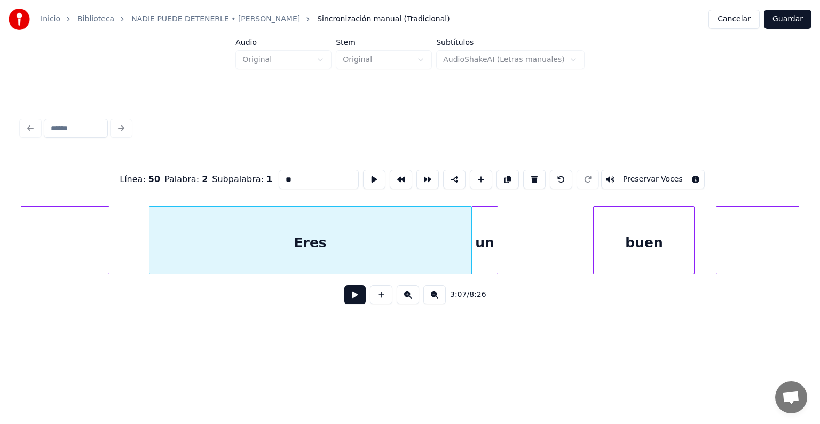
click at [485, 248] on div "un" at bounding box center [485, 243] width 26 height 73
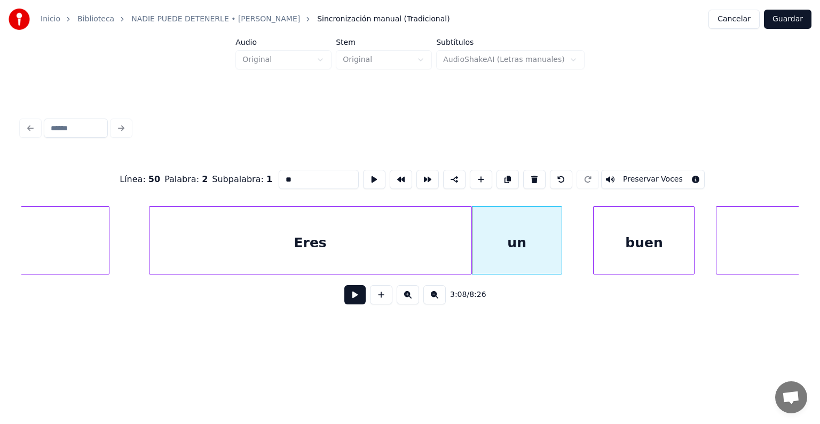
click at [562, 252] on div at bounding box center [559, 240] width 3 height 67
click at [305, 235] on div "Eres" at bounding box center [310, 243] width 322 height 73
type input "****"
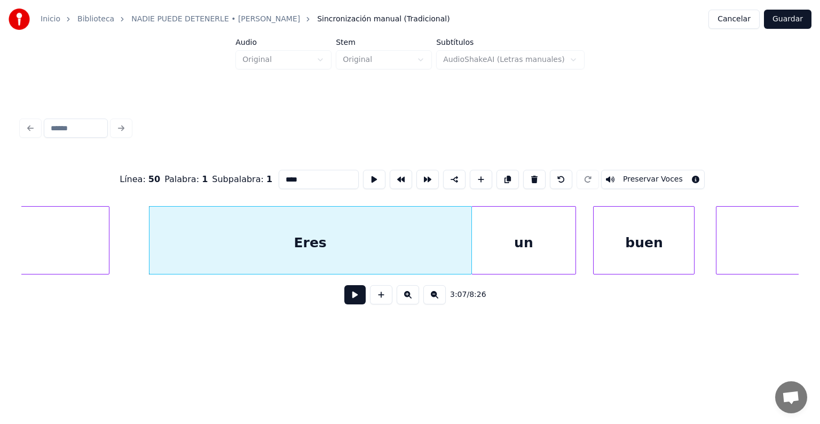
click at [348, 299] on button at bounding box center [354, 294] width 21 height 19
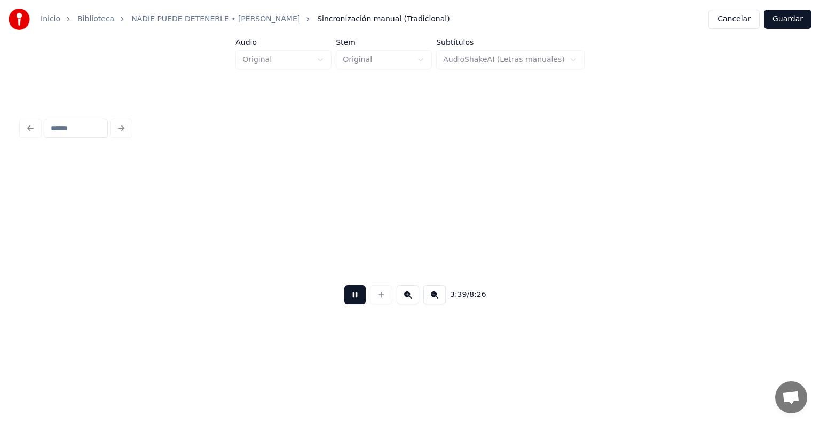
scroll to position [0, 58494]
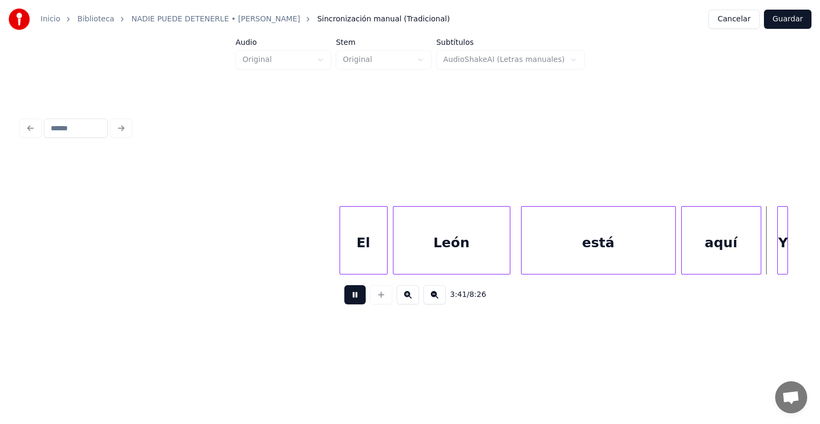
click at [758, 229] on div at bounding box center [759, 240] width 3 height 67
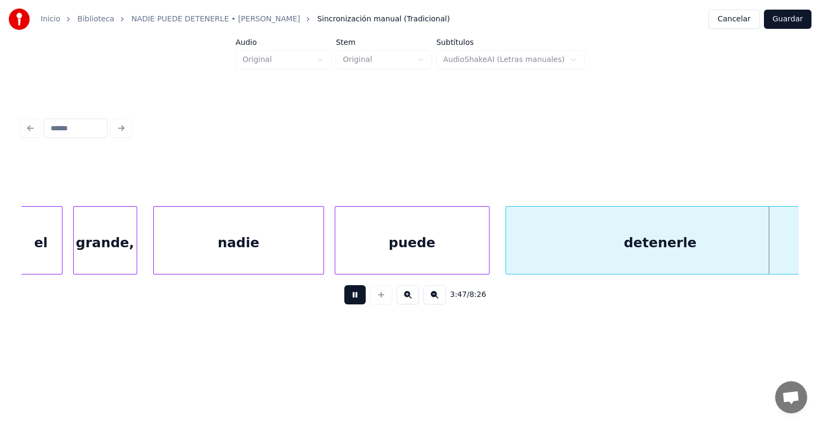
scroll to position [0, 60836]
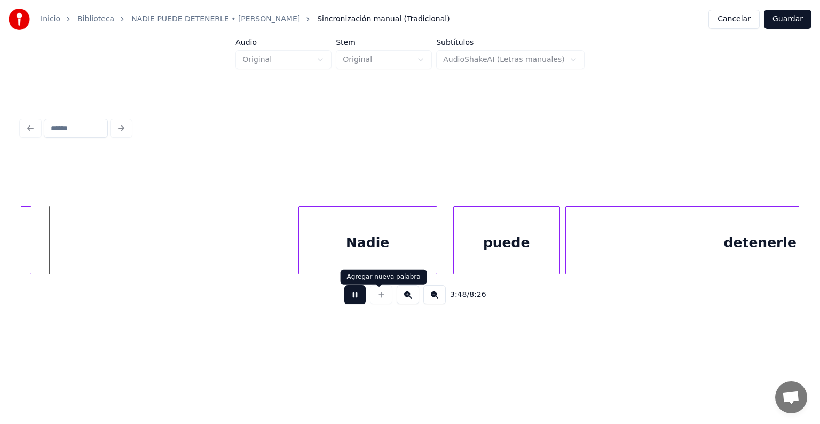
click at [356, 299] on button at bounding box center [354, 294] width 21 height 19
click at [346, 293] on button at bounding box center [354, 294] width 21 height 19
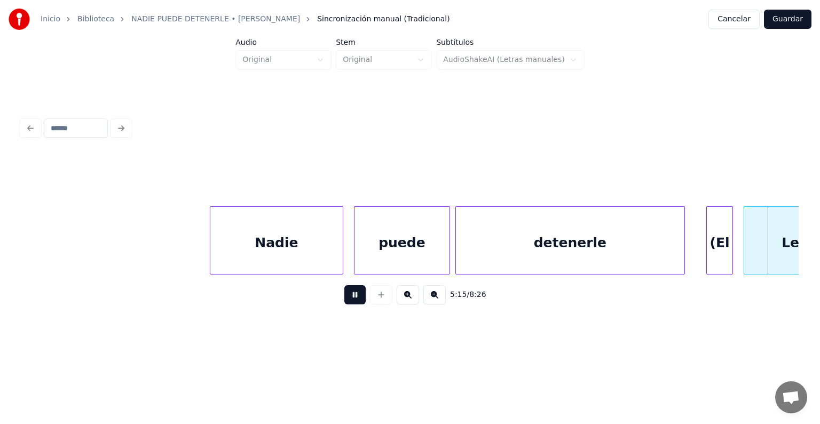
scroll to position [0, 84241]
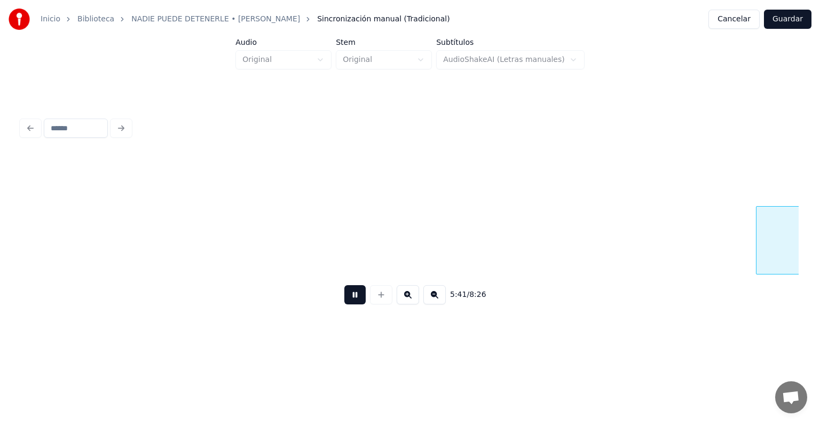
scroll to position [0, 91265]
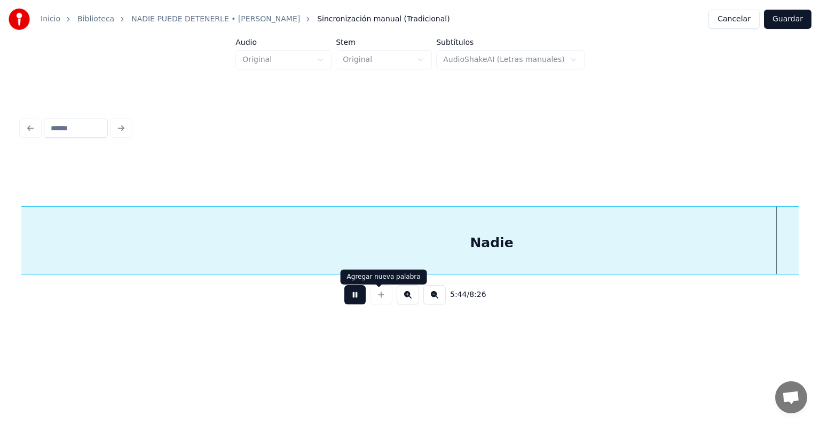
click at [346, 304] on button at bounding box center [354, 294] width 21 height 19
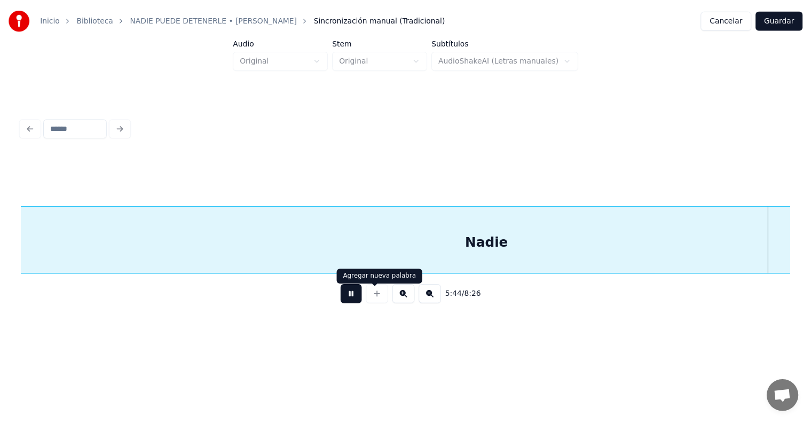
scroll to position [0, 92048]
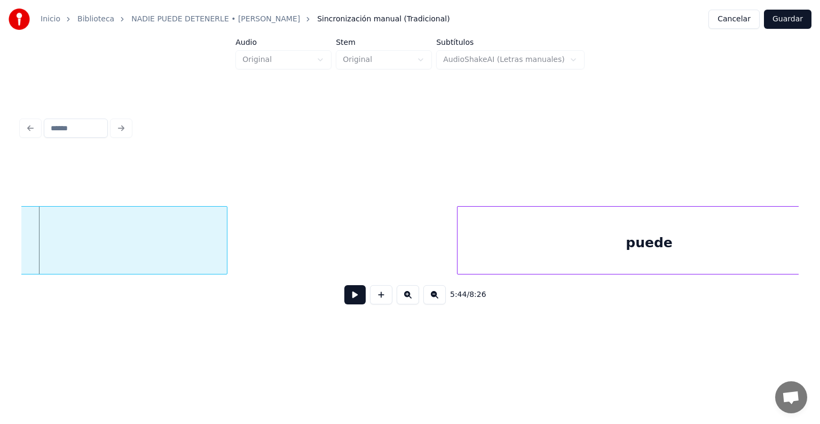
click at [788, 17] on button "Guardar" at bounding box center [788, 19] width 48 height 19
